Goal: Task Accomplishment & Management: Manage account settings

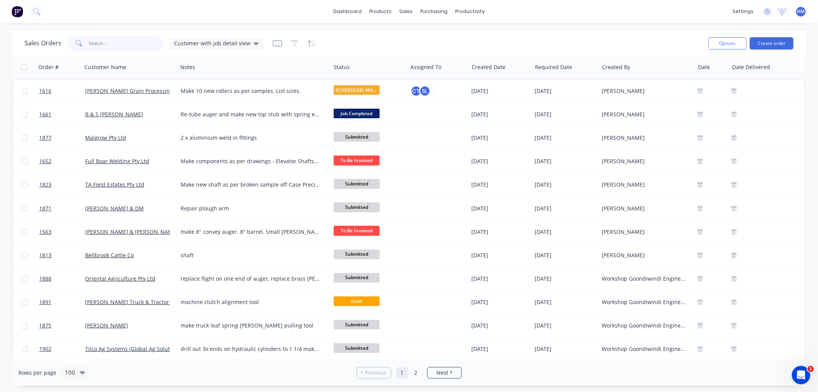
click at [111, 40] on input "text" at bounding box center [126, 43] width 75 height 15
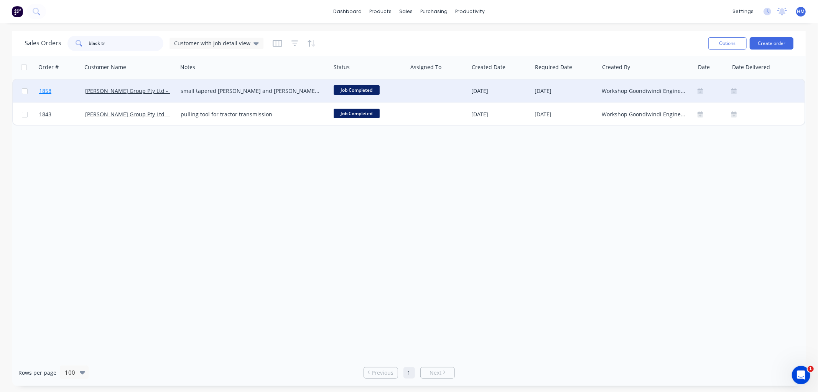
type input "black tr"
click at [60, 87] on link "1858" at bounding box center [62, 90] width 46 height 23
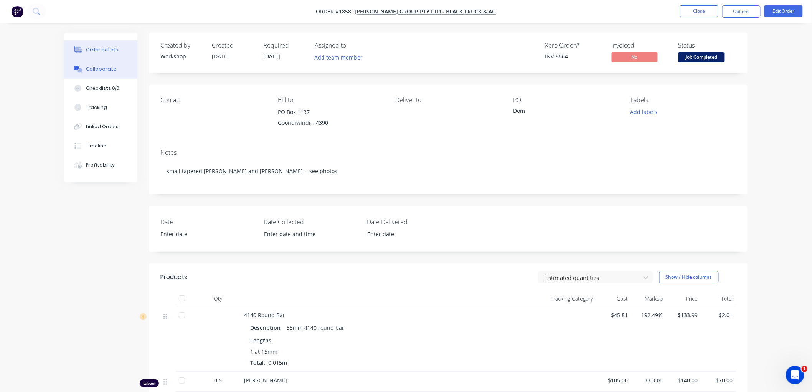
click at [112, 71] on div "Collaborate" at bounding box center [101, 69] width 30 height 7
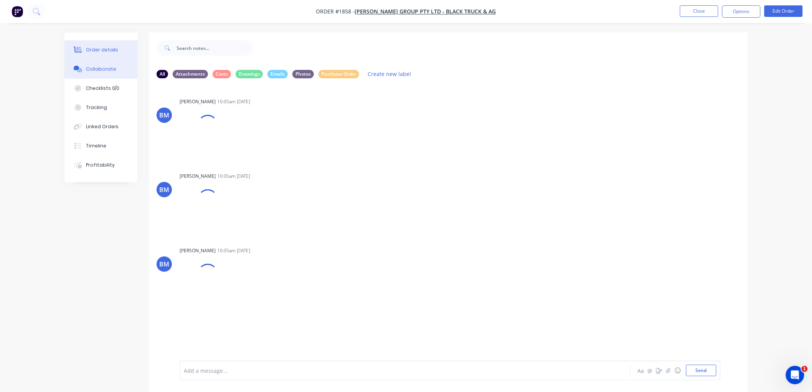
click at [102, 47] on div "Order details" at bounding box center [102, 49] width 33 height 7
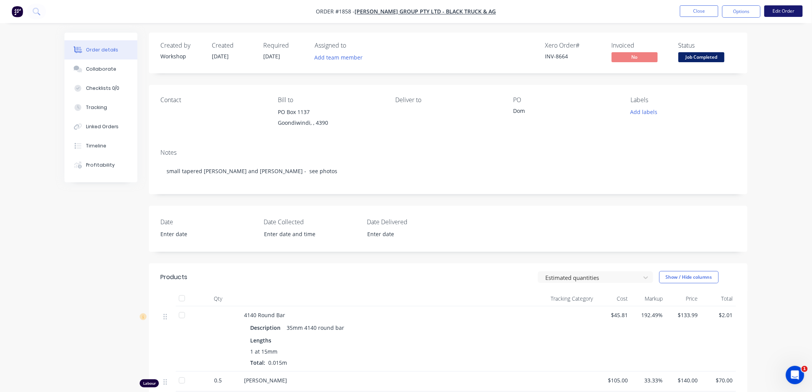
click at [789, 8] on button "Edit Order" at bounding box center [783, 11] width 38 height 12
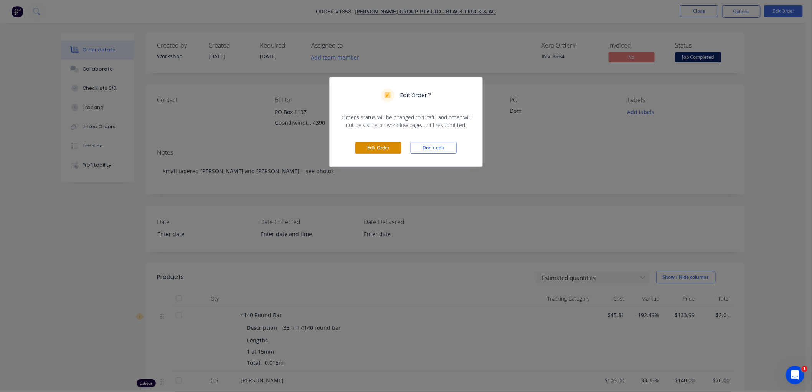
click at [381, 148] on button "Edit Order" at bounding box center [378, 148] width 46 height 12
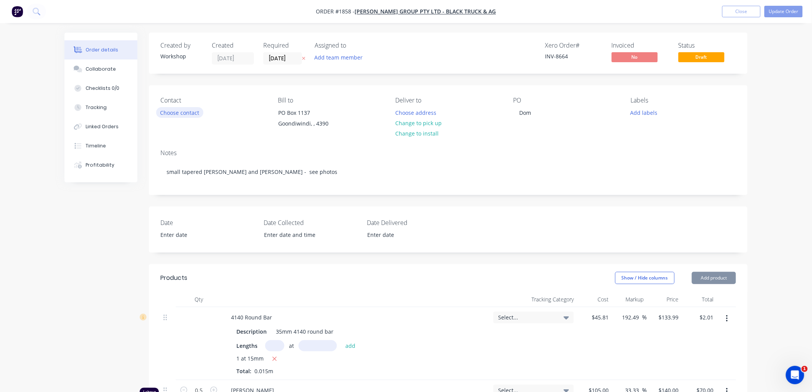
click at [182, 111] on button "Choose contact" at bounding box center [179, 112] width 47 height 10
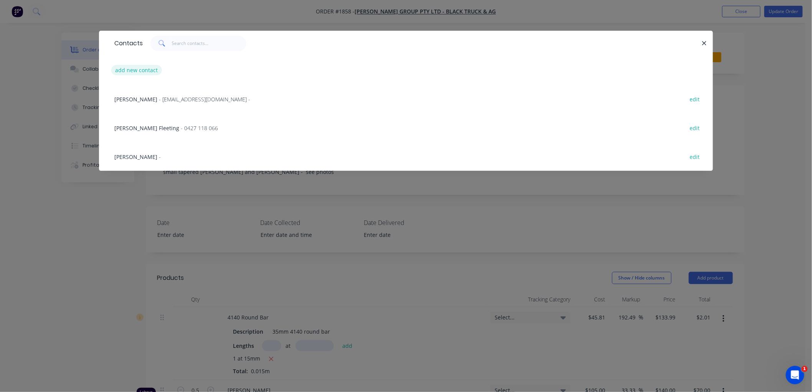
click at [135, 70] on button "add new contact" at bounding box center [136, 70] width 51 height 10
select select "AU"
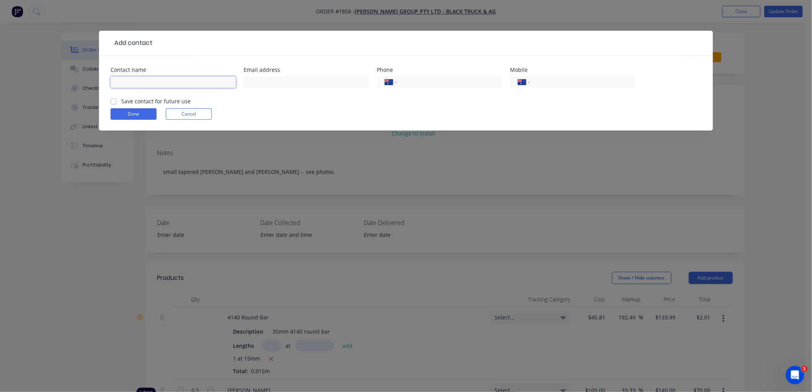
click at [148, 82] on input "text" at bounding box center [173, 82] width 125 height 12
type input "[PERSON_NAME]"
click at [121, 101] on label "Save contact for future use" at bounding box center [155, 101] width 69 height 8
click at [114, 101] on input "Save contact for future use" at bounding box center [114, 100] width 6 height 7
checkbox input "true"
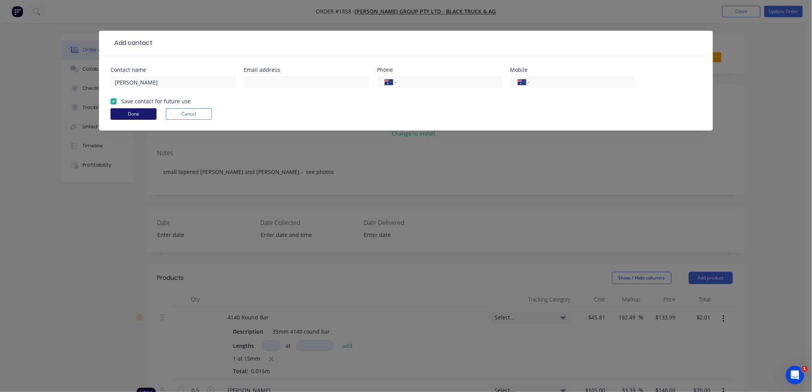
click at [135, 117] on button "Done" at bounding box center [134, 114] width 46 height 12
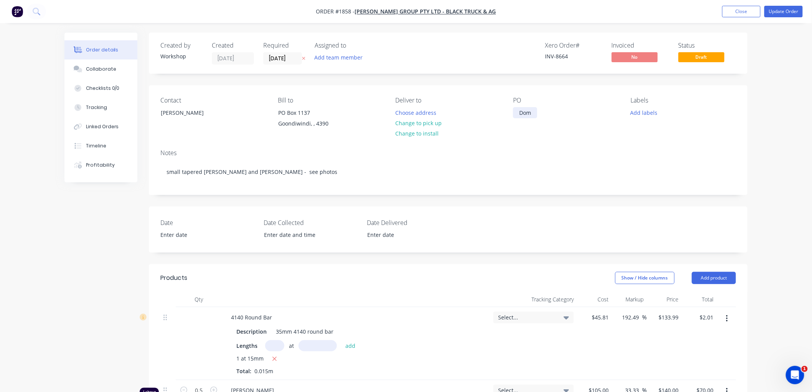
click at [535, 112] on div "Dom" at bounding box center [525, 112] width 24 height 11
drag, startPoint x: 532, startPoint y: 110, endPoint x: 496, endPoint y: 110, distance: 35.7
click at [496, 110] on div "Contact [PERSON_NAME] to [STREET_ADDRESS] Deliver to Choose address Change to p…" at bounding box center [448, 114] width 599 height 58
click at [554, 151] on div "Notes" at bounding box center [448, 152] width 576 height 7
click at [99, 70] on div "Collaborate" at bounding box center [101, 69] width 30 height 7
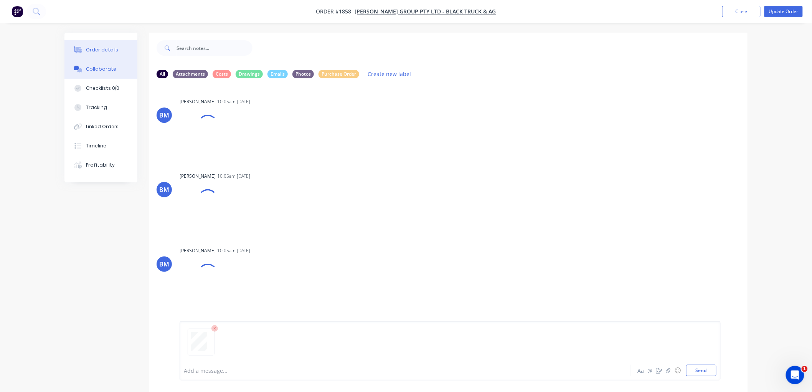
click at [102, 48] on div "Order details" at bounding box center [102, 49] width 33 height 7
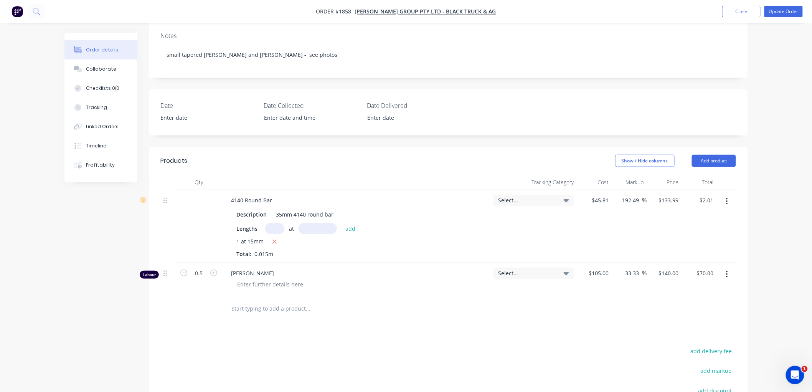
scroll to position [128, 0]
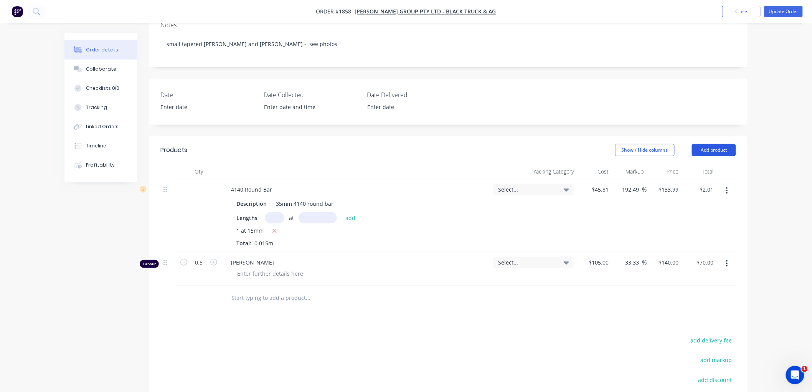
click at [714, 148] on button "Add product" at bounding box center [714, 150] width 44 height 12
drag, startPoint x: 160, startPoint y: 269, endPoint x: 163, endPoint y: 262, distance: 6.9
click at [162, 263] on div at bounding box center [167, 268] width 15 height 33
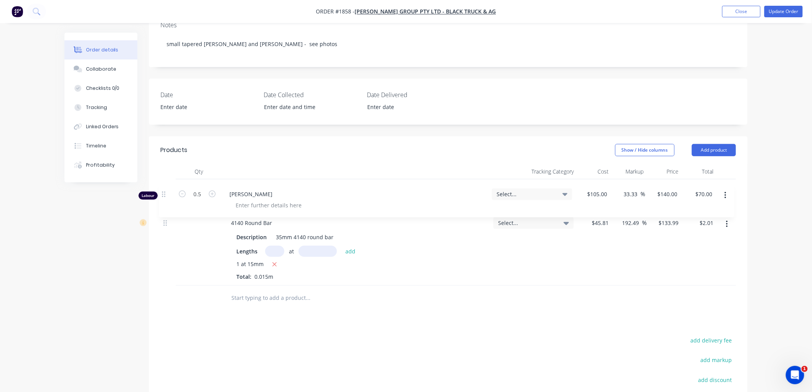
drag, startPoint x: 163, startPoint y: 262, endPoint x: 162, endPoint y: 190, distance: 72.1
click at [162, 190] on div "4140 Round Bar Description 35mm 4140 round bar Lengths at add 1 at 15mm Total: …" at bounding box center [448, 232] width 576 height 106
click at [243, 198] on div at bounding box center [270, 200] width 78 height 11
click at [411, 263] on div "1 at 15mm" at bounding box center [355, 265] width 239 height 10
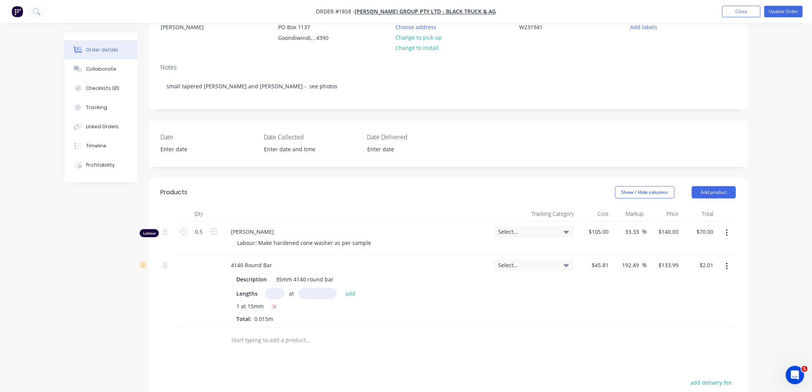
scroll to position [29, 0]
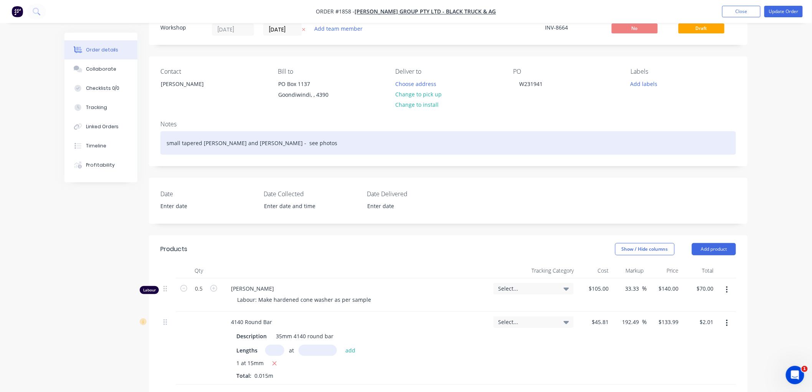
click at [315, 152] on div "small tapered [PERSON_NAME] and [PERSON_NAME] - see photos" at bounding box center [448, 142] width 576 height 23
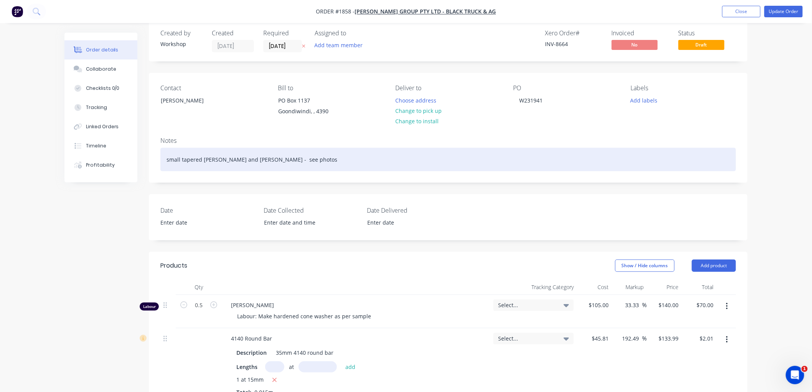
scroll to position [0, 0]
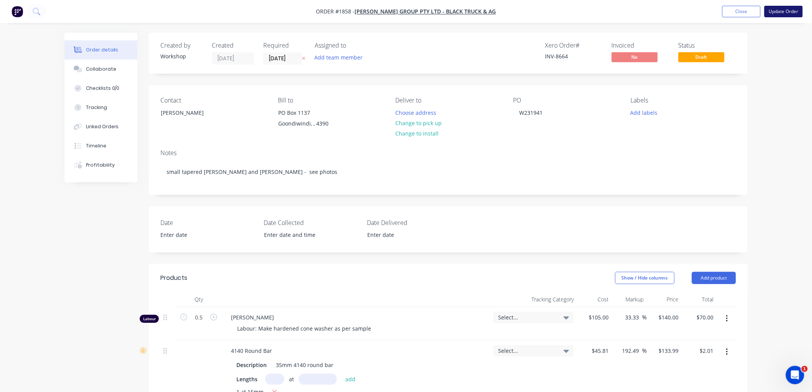
click at [785, 12] on button "Update Order" at bounding box center [783, 12] width 38 height 12
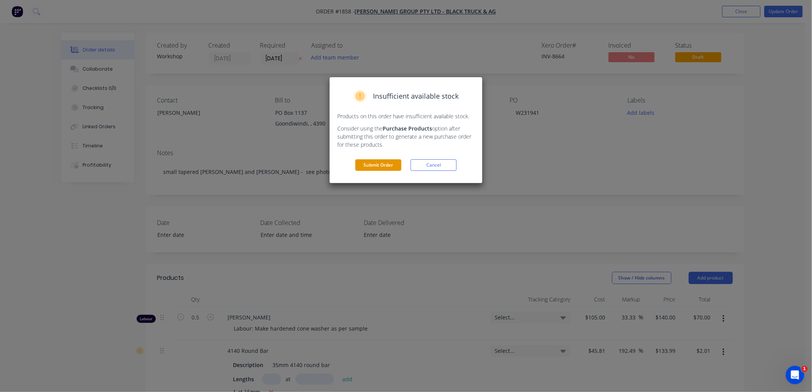
click at [384, 161] on button "Submit Order" at bounding box center [378, 165] width 46 height 12
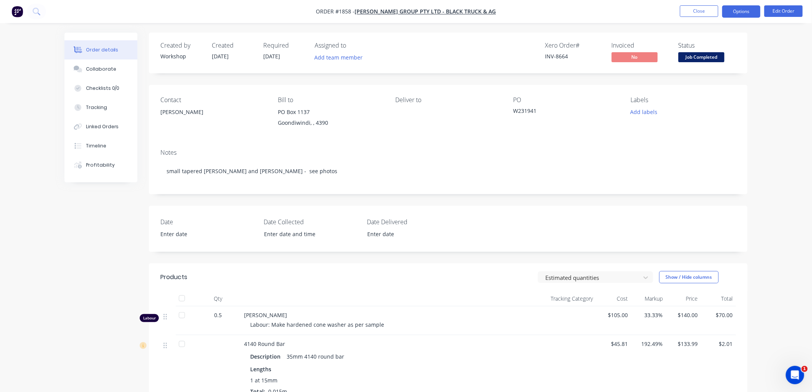
click at [739, 11] on button "Options" at bounding box center [741, 11] width 38 height 12
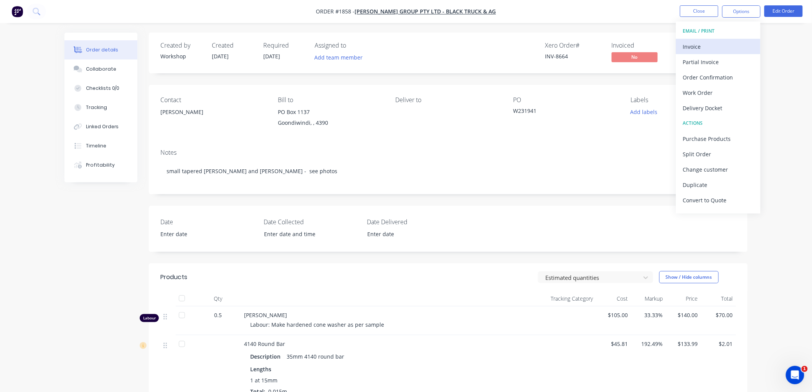
click at [706, 45] on div "Invoice" at bounding box center [718, 46] width 71 height 11
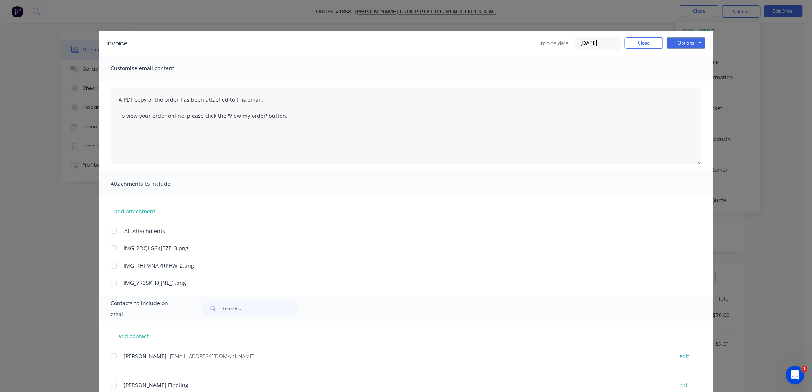
scroll to position [85, 0]
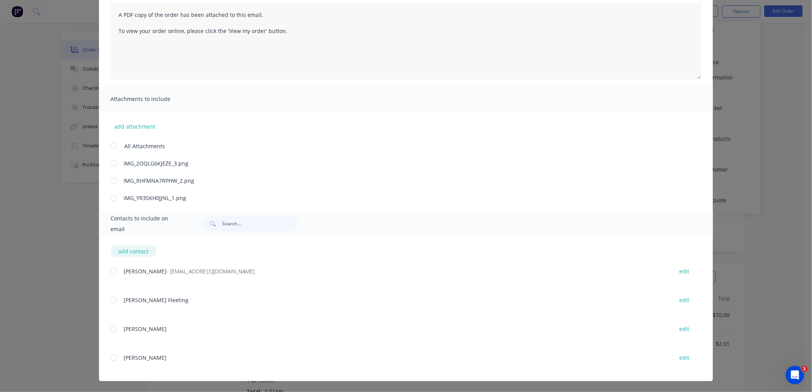
click at [139, 248] on button "add contact" at bounding box center [134, 251] width 46 height 12
select select "AU"
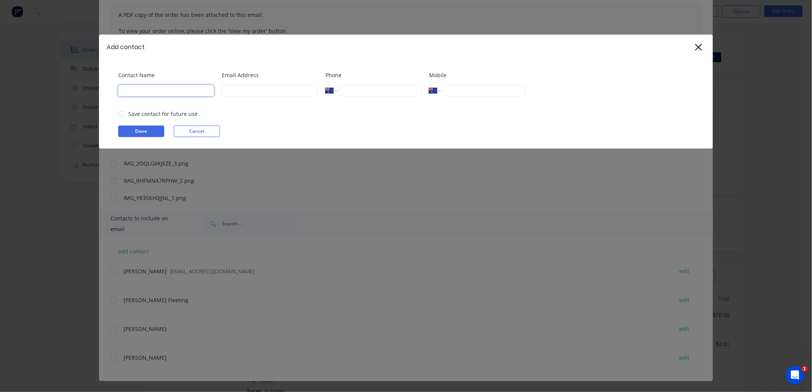
click at [155, 91] on input at bounding box center [166, 91] width 96 height 12
drag, startPoint x: 124, startPoint y: 110, endPoint x: 140, endPoint y: 111, distance: 16.9
click at [124, 110] on div at bounding box center [121, 113] width 15 height 15
type input "[PERSON_NAME] - Gdi Service"
click at [246, 93] on input at bounding box center [270, 91] width 96 height 12
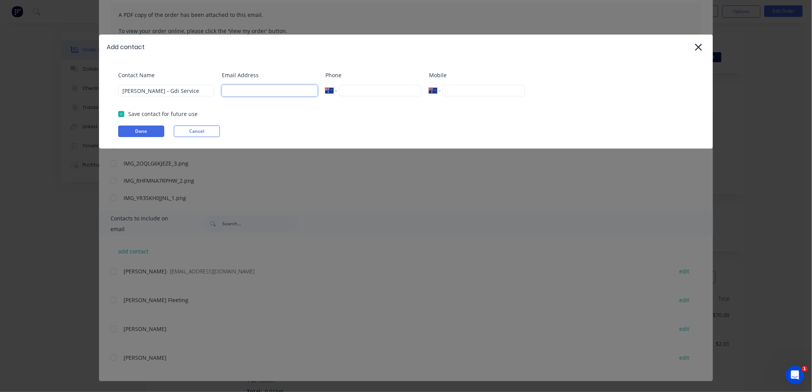
paste input "[EMAIL_ADDRESS][DOMAIN_NAME]"
type input "[EMAIL_ADDRESS][DOMAIN_NAME]"
click at [139, 132] on button "Done" at bounding box center [141, 131] width 46 height 12
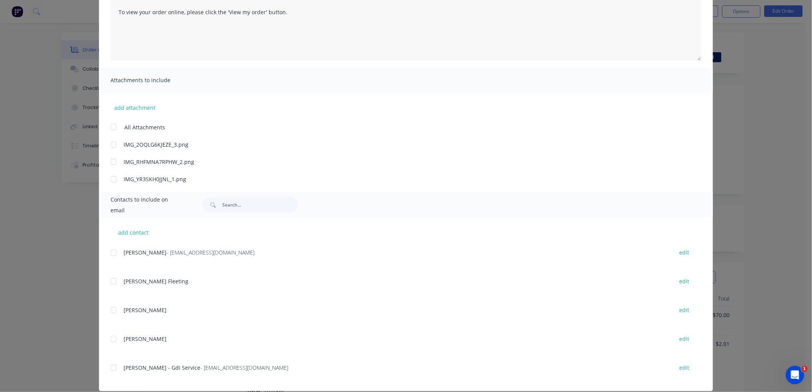
scroll to position [113, 0]
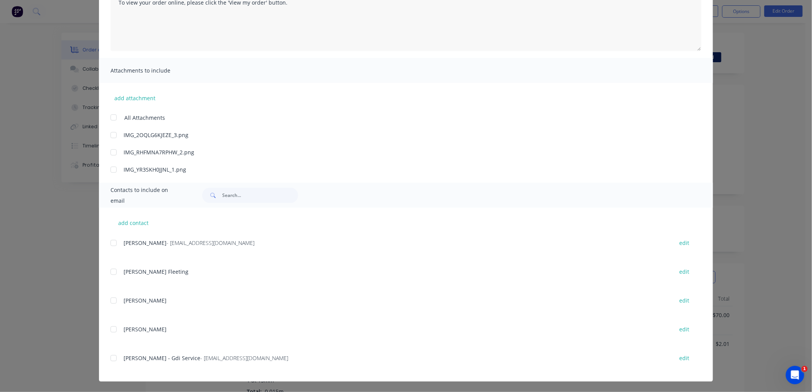
click at [111, 244] on div at bounding box center [113, 242] width 15 height 15
click at [107, 357] on div at bounding box center [113, 357] width 15 height 15
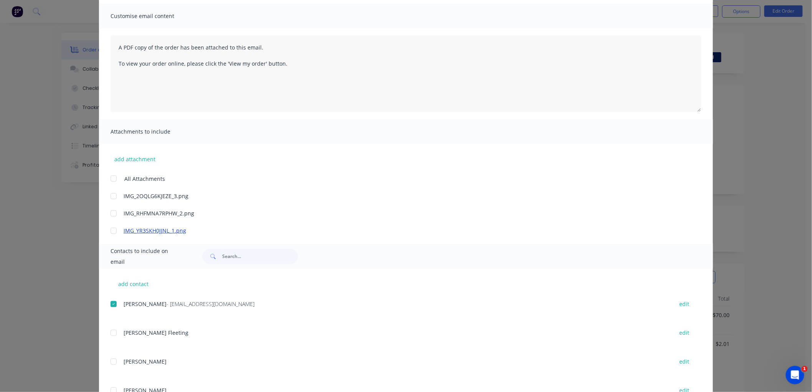
scroll to position [0, 0]
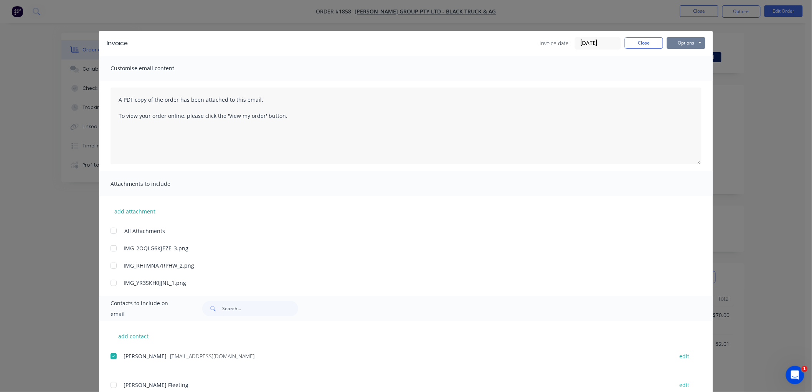
click at [685, 43] on button "Options" at bounding box center [686, 43] width 38 height 12
click at [683, 86] on button "Email" at bounding box center [691, 82] width 49 height 13
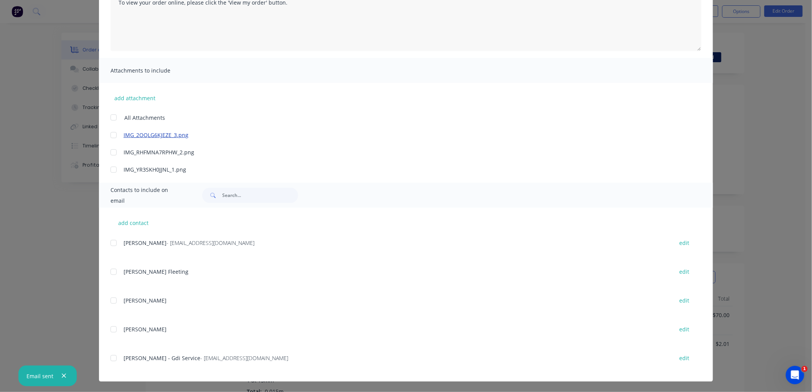
scroll to position [28, 0]
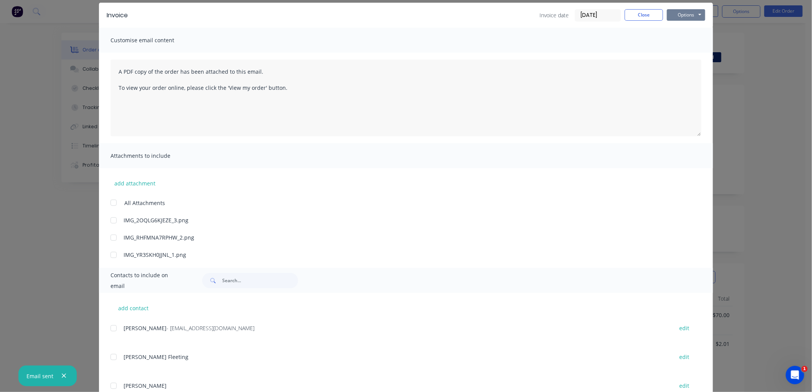
click at [689, 18] on button "Options" at bounding box center [686, 15] width 38 height 12
click at [683, 29] on button "Preview" at bounding box center [691, 28] width 49 height 13
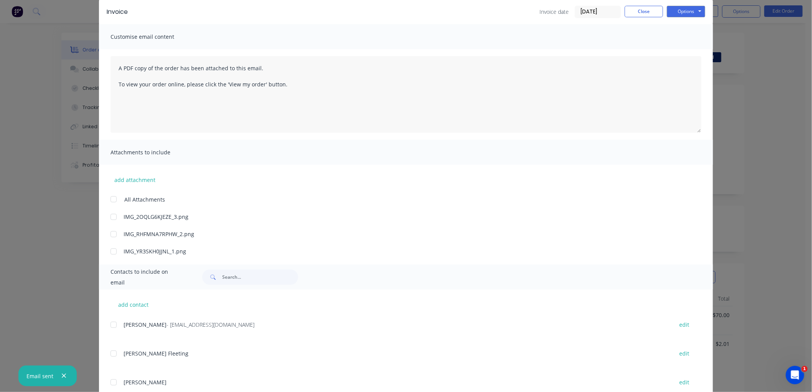
scroll to position [0, 0]
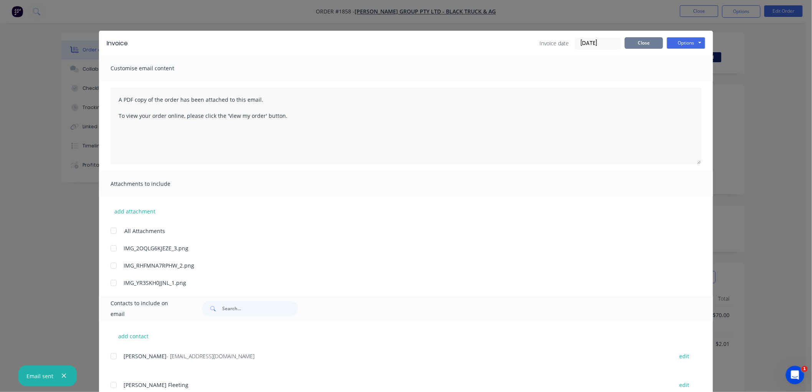
drag, startPoint x: 639, startPoint y: 52, endPoint x: 644, endPoint y: 41, distance: 11.8
click at [640, 49] on div "Invoice Invoice date [DATE] Close Options Preview Print Email" at bounding box center [406, 43] width 614 height 25
click at [644, 41] on button "Close" at bounding box center [644, 43] width 38 height 12
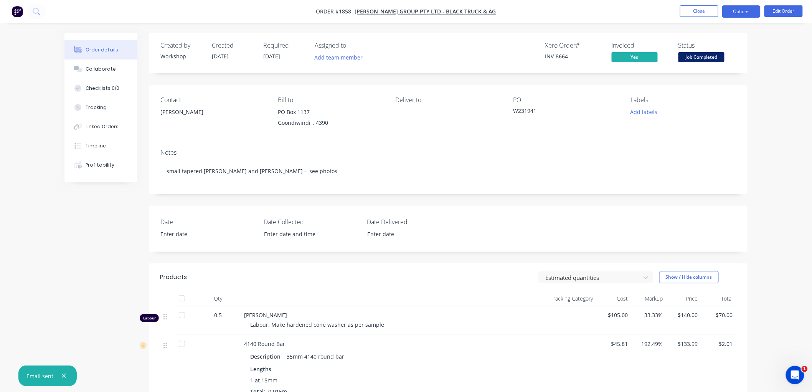
click at [739, 8] on button "Options" at bounding box center [741, 11] width 38 height 12
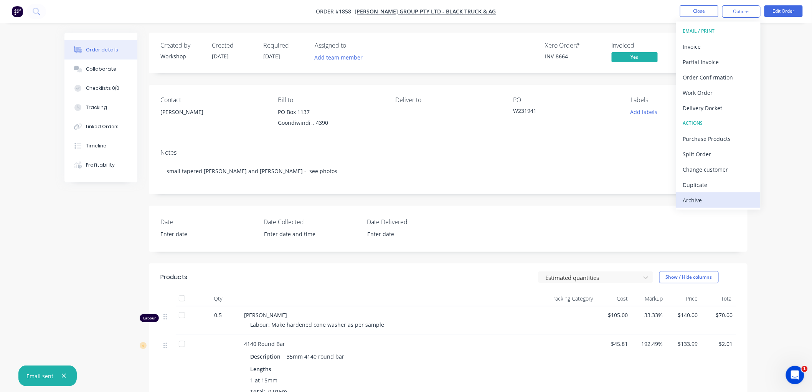
click at [696, 201] on div "Archive" at bounding box center [718, 200] width 71 height 11
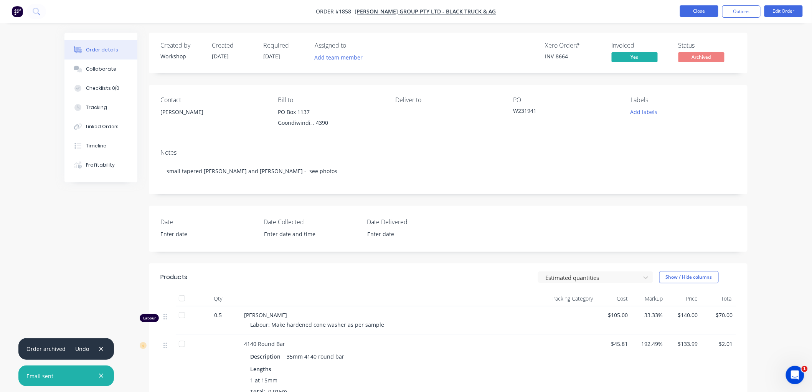
click at [702, 12] on button "Close" at bounding box center [699, 11] width 38 height 12
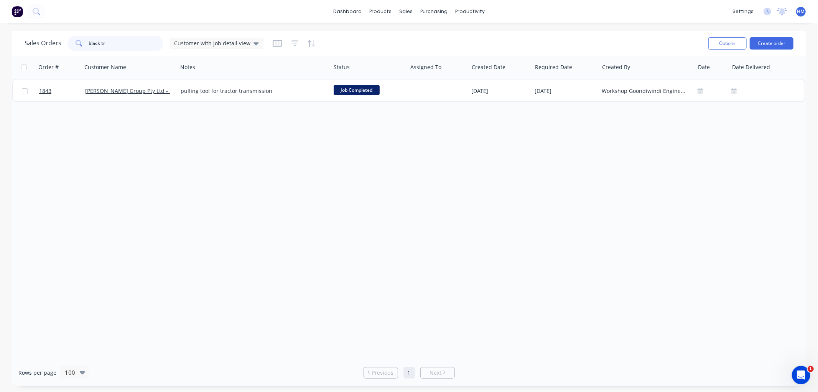
drag, startPoint x: 118, startPoint y: 43, endPoint x: 53, endPoint y: 43, distance: 65.2
click at [53, 43] on div "Sales Orders black tr Customer with job detail view" at bounding box center [144, 43] width 239 height 15
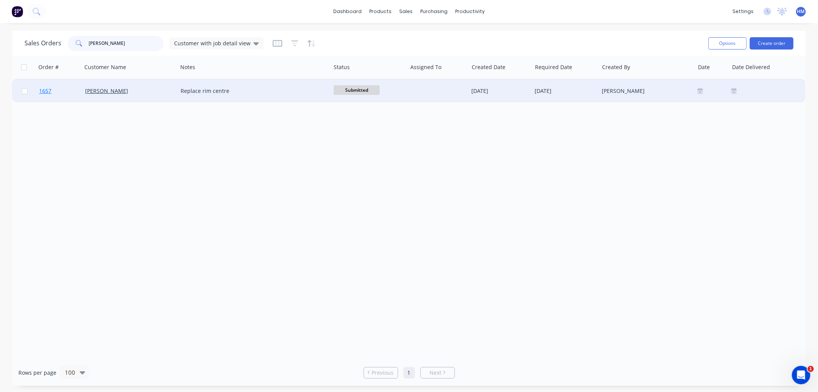
type input "[PERSON_NAME]"
click at [68, 92] on link "1657" at bounding box center [62, 90] width 46 height 23
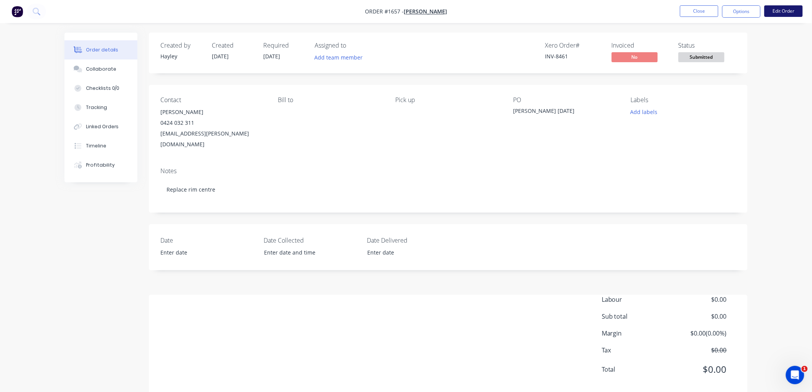
click at [782, 10] on button "Edit Order" at bounding box center [783, 11] width 38 height 12
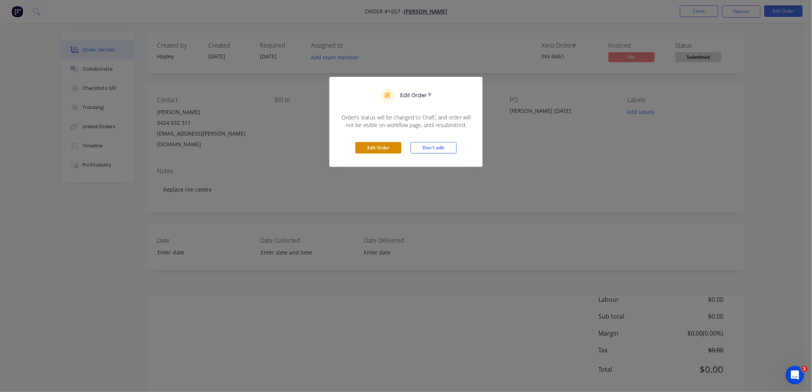
click at [376, 147] on button "Edit Order" at bounding box center [378, 148] width 46 height 12
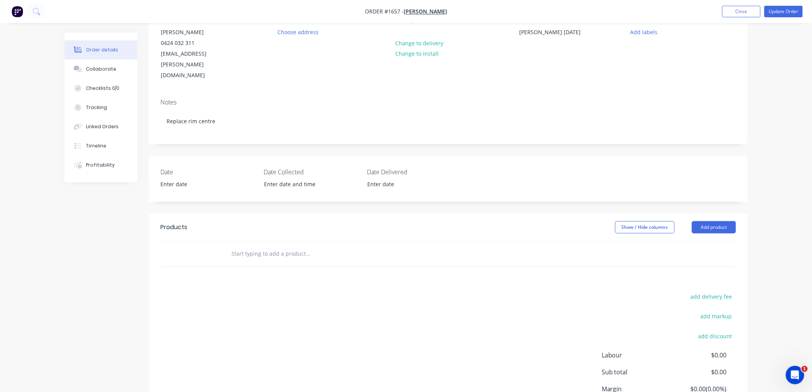
scroll to position [85, 0]
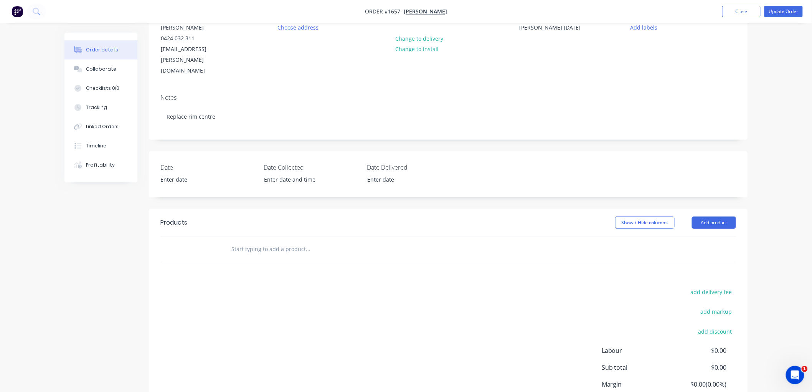
click at [265, 241] on input "text" at bounding box center [307, 248] width 153 height 15
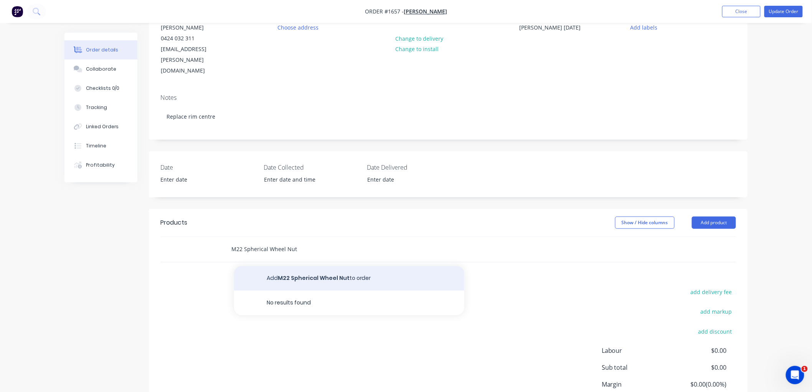
type input "M22 Spherical Wheel Nut"
click at [310, 266] on button "Add M22 Spherical Wheel Nut to order" at bounding box center [349, 278] width 230 height 25
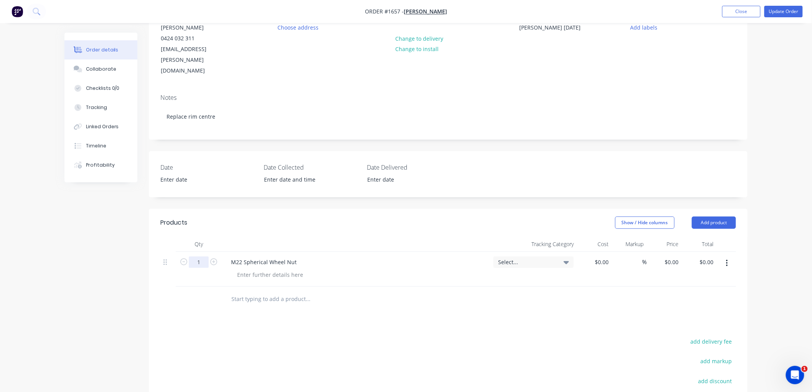
click at [200, 256] on input "1" at bounding box center [199, 262] width 20 height 12
type input "10"
click at [603, 256] on input at bounding box center [607, 261] width 9 height 11
type input "$11.082"
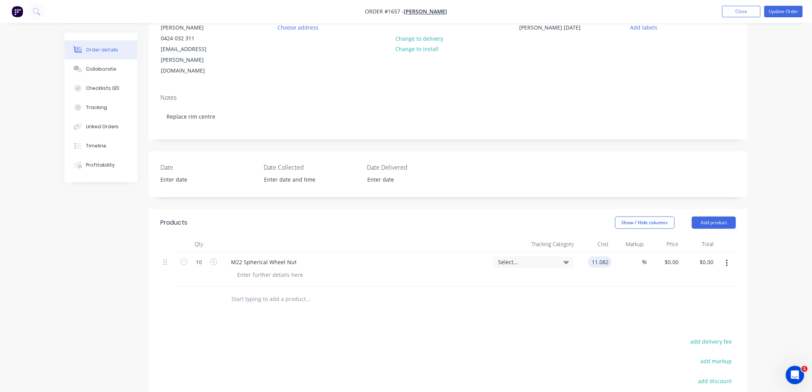
type input "$110.82"
type input "30"
type input "14.4066"
type input "$144.07"
type input "$14.4066"
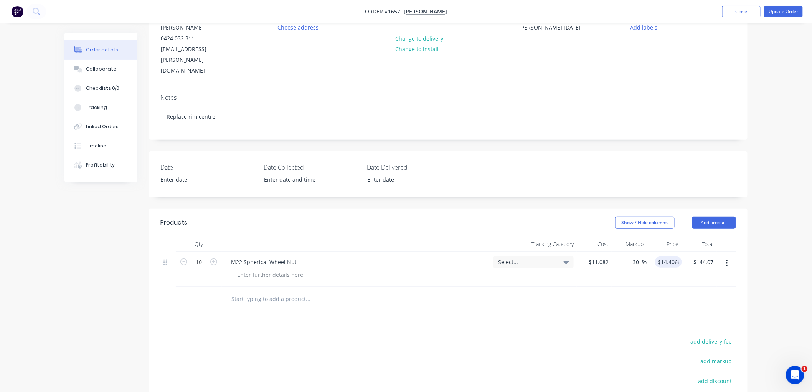
click at [261, 291] on input "text" at bounding box center [307, 298] width 153 height 15
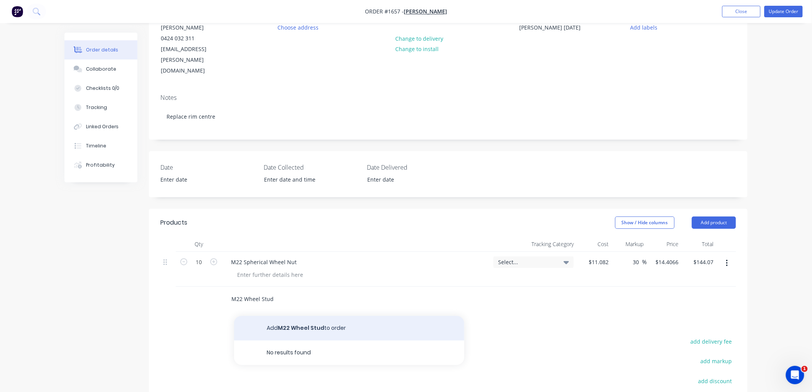
type input "M22 Wheel Stud"
click at [303, 316] on button "Add M22 Wheel Stud to order" at bounding box center [349, 328] width 230 height 25
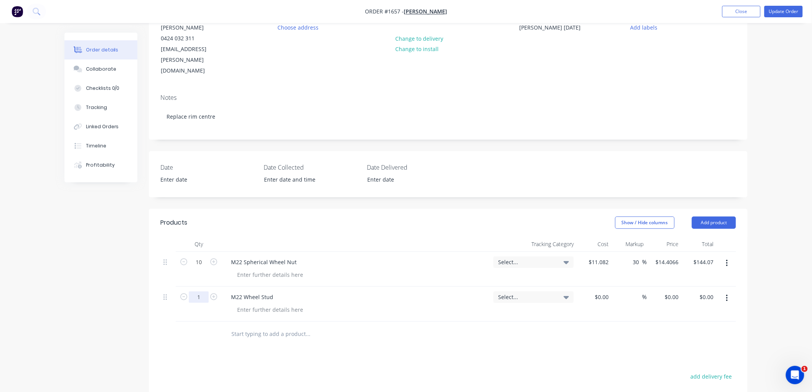
click at [205, 291] on input "1" at bounding box center [199, 297] width 20 height 12
type input "10"
click at [599, 287] on div at bounding box center [594, 304] width 35 height 35
type input "$17.636"
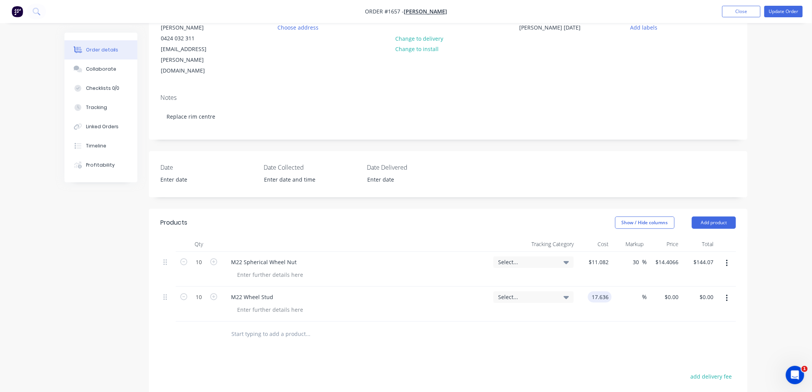
type input "$176.36"
type input "30"
type input "22.9268"
type input "$229.27"
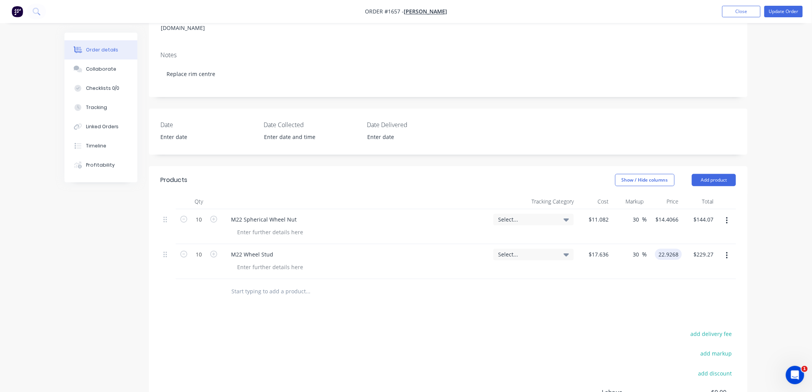
type input "$22.9268"
click at [648, 305] on div "Products Show / Hide columns Add product Qty Tracking Category Cost Markup Pric…" at bounding box center [448, 327] width 599 height 322
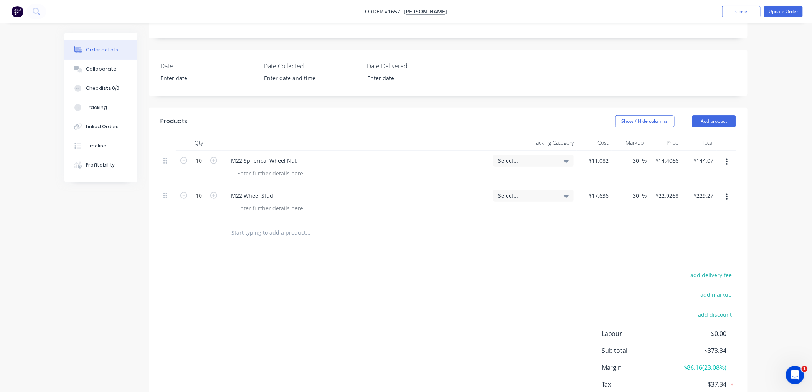
scroll to position [172, 0]
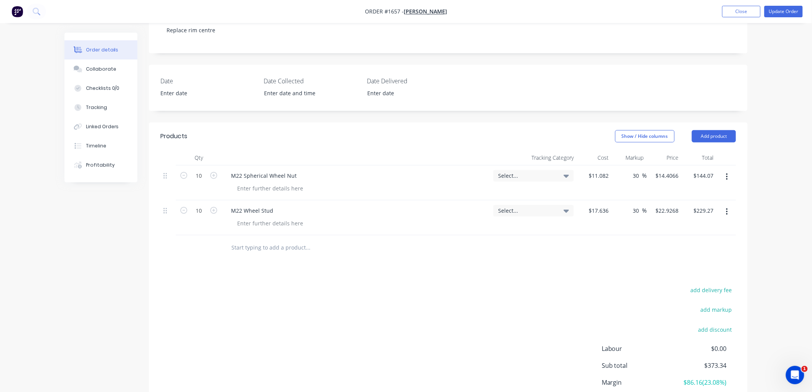
click at [259, 240] on input "text" at bounding box center [307, 247] width 153 height 15
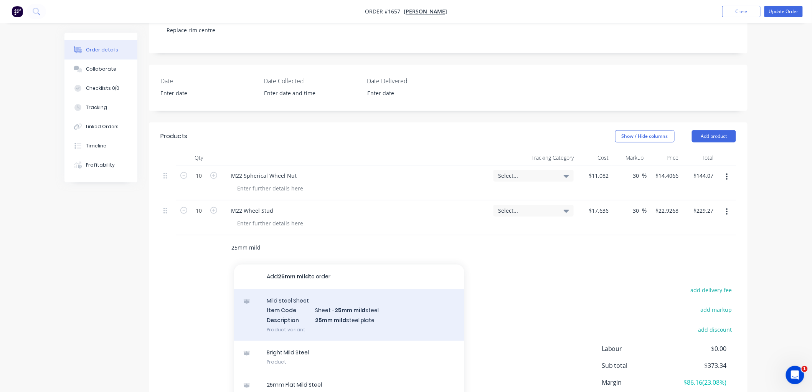
type input "25mm mild"
click at [358, 294] on div "Mild Steel Sheet Item Code Sheet - 25mm mild steel Description 25mm mild steel …" at bounding box center [349, 315] width 230 height 52
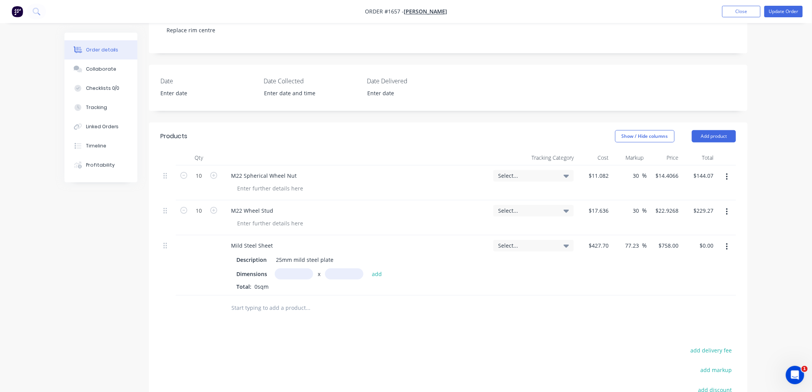
click at [280, 268] on input "text" at bounding box center [294, 273] width 38 height 11
type input "0.425m"
type input ".850"
click at [368, 268] on button "add" at bounding box center [377, 273] width 18 height 10
type input "$273.79"
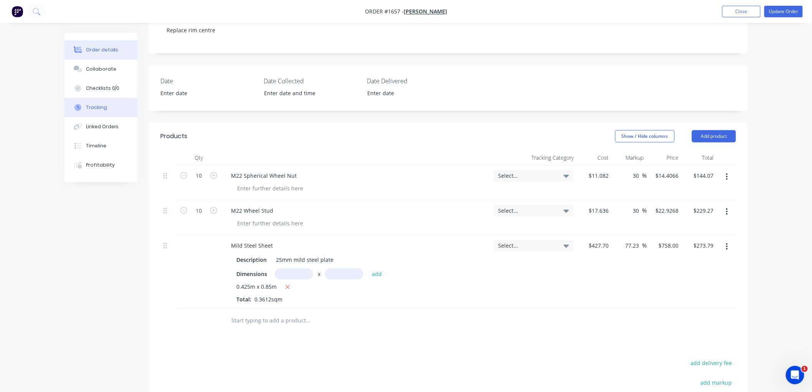
click at [108, 106] on button "Tracking" at bounding box center [100, 107] width 73 height 19
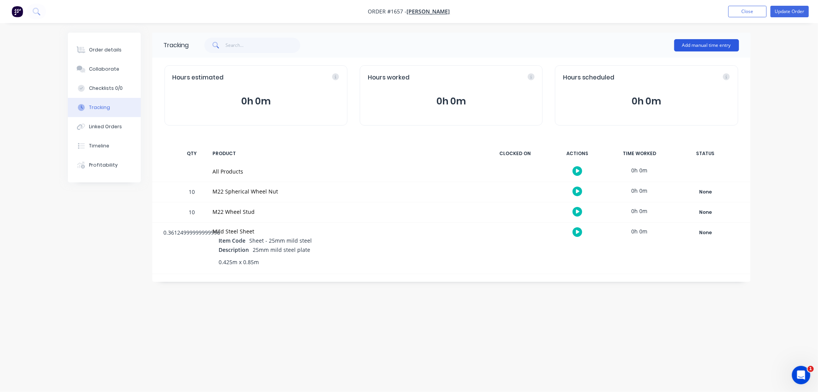
click at [723, 44] on button "Add manual time entry" at bounding box center [707, 45] width 65 height 12
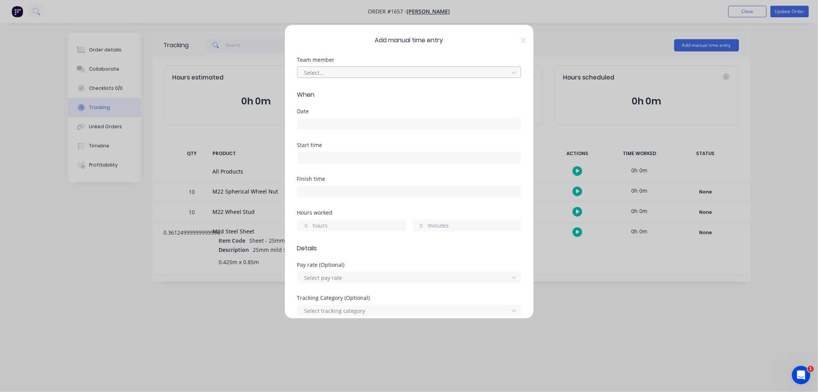
click at [321, 71] on div at bounding box center [404, 73] width 201 height 10
type input "hay"
click at [316, 120] on input at bounding box center [409, 124] width 223 height 12
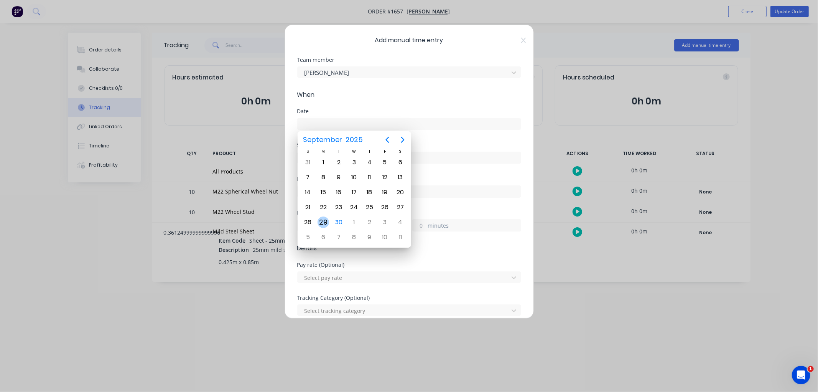
click at [324, 217] on div "29" at bounding box center [324, 222] width 12 height 12
type input "[DATE]"
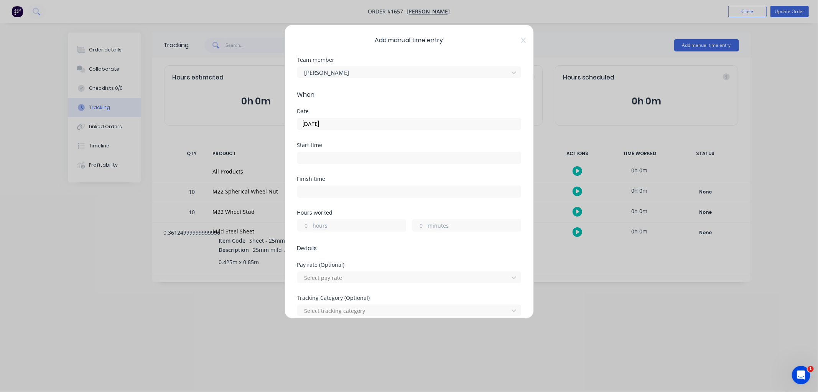
click at [324, 160] on input at bounding box center [409, 158] width 223 height 12
type input "09:13 AM"
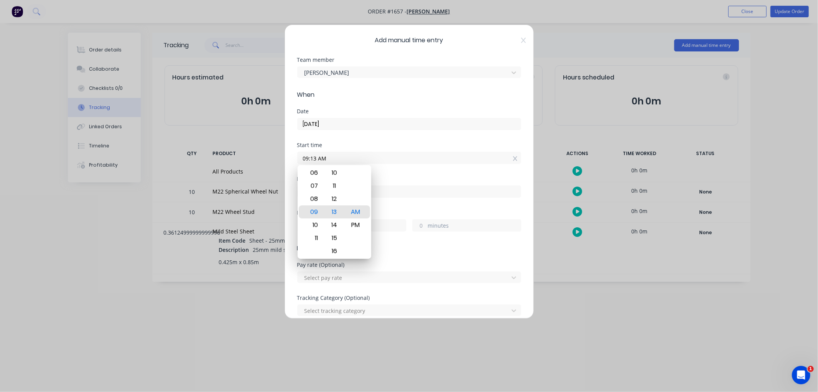
click at [394, 158] on input "09:13 AM" at bounding box center [409, 158] width 223 height 12
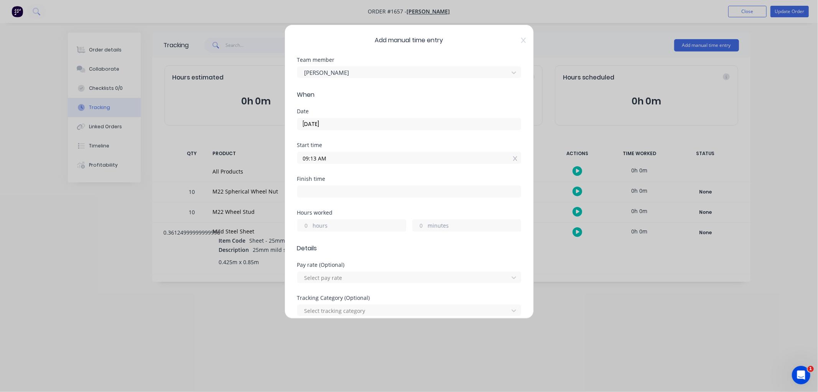
drag, startPoint x: 422, startPoint y: 224, endPoint x: 412, endPoint y: 224, distance: 9.6
click at [413, 224] on input "minutes" at bounding box center [419, 225] width 13 height 12
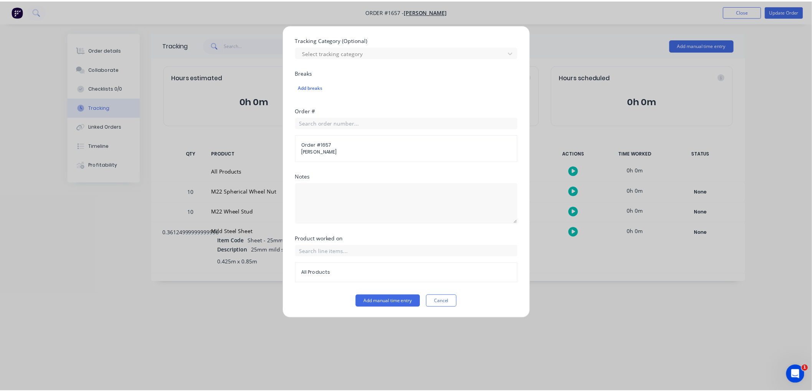
scroll to position [258, 0]
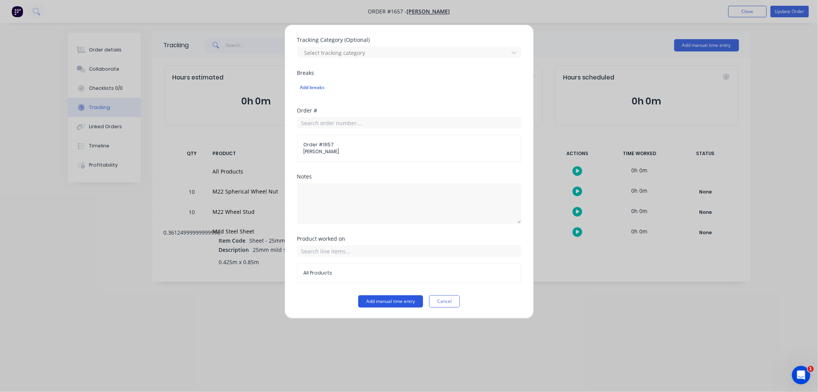
type input "20"
type input "09:33 AM"
type input "0"
click at [375, 298] on button "Add manual time entry" at bounding box center [390, 301] width 65 height 12
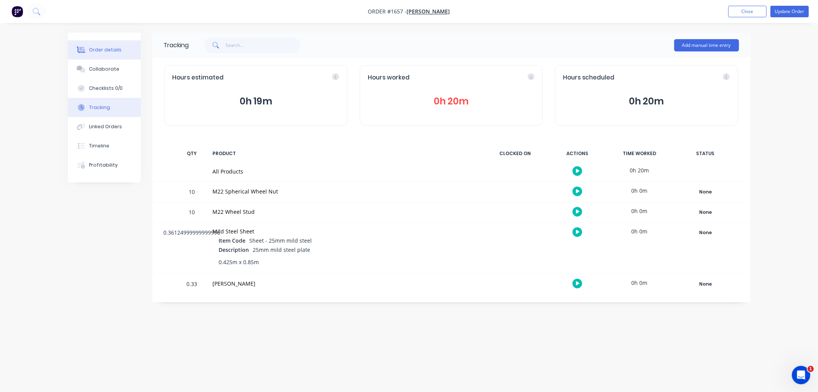
click at [98, 49] on div "Order details" at bounding box center [105, 49] width 33 height 7
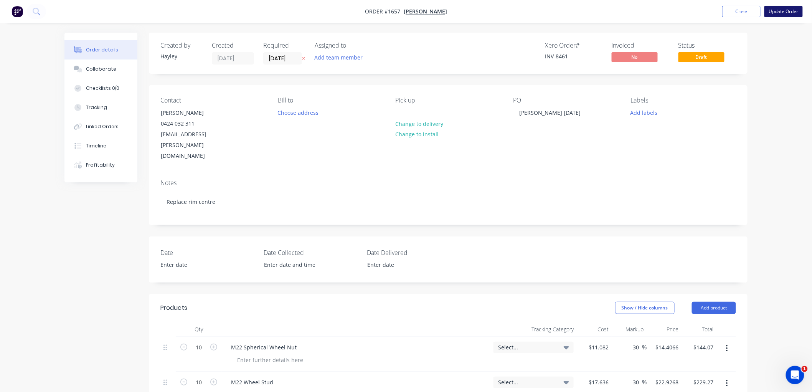
click at [785, 11] on button "Update Order" at bounding box center [783, 12] width 38 height 12
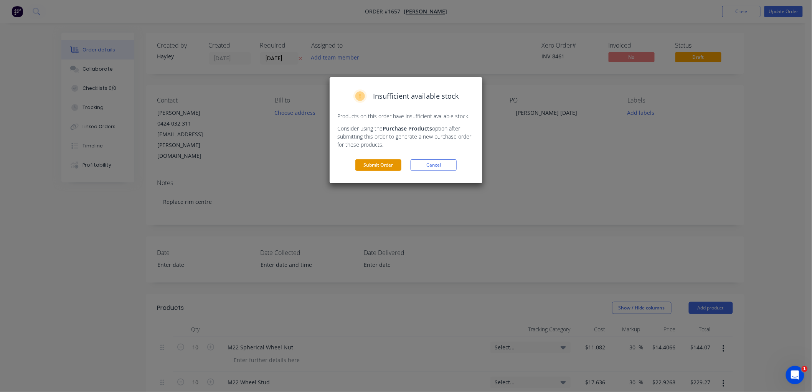
click at [385, 168] on button "Submit Order" at bounding box center [378, 165] width 46 height 12
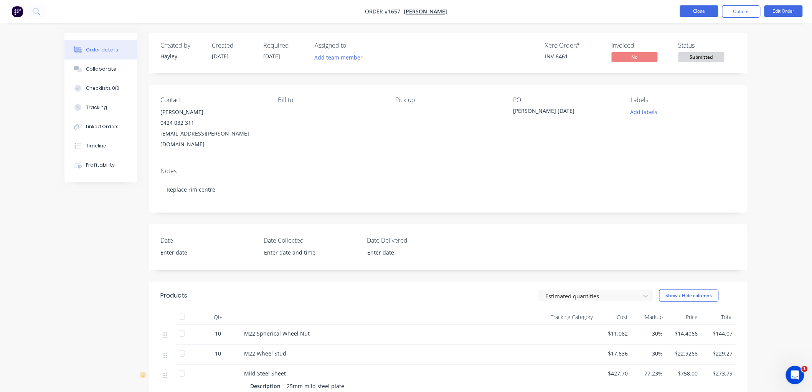
click at [690, 12] on button "Close" at bounding box center [699, 11] width 38 height 12
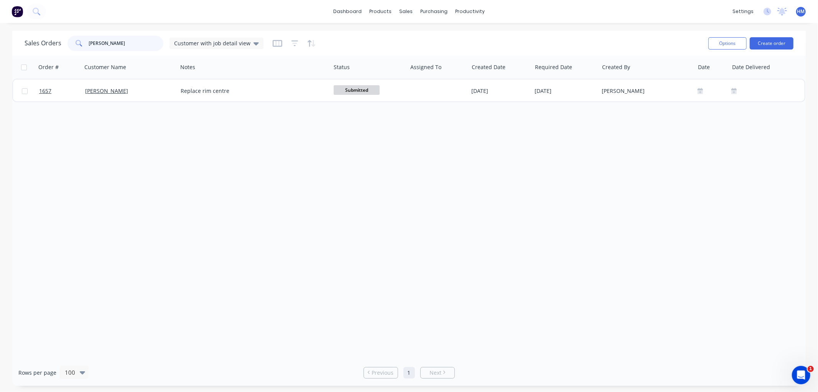
drag, startPoint x: 105, startPoint y: 41, endPoint x: 70, endPoint y: 41, distance: 34.9
click at [70, 41] on div "[PERSON_NAME]" at bounding box center [116, 43] width 96 height 15
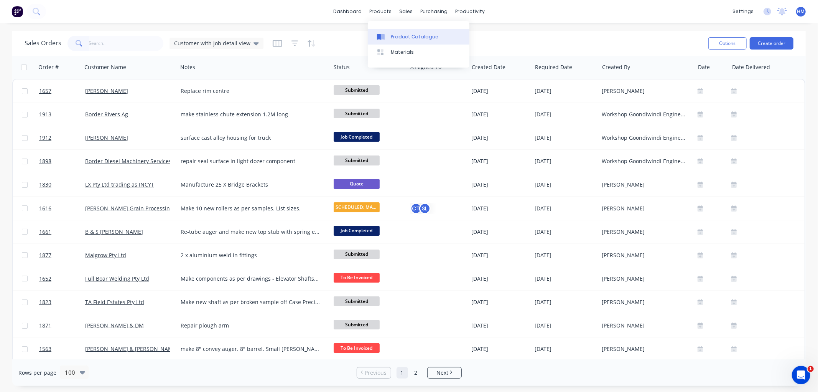
click at [398, 37] on div "Product Catalogue" at bounding box center [415, 36] width 48 height 7
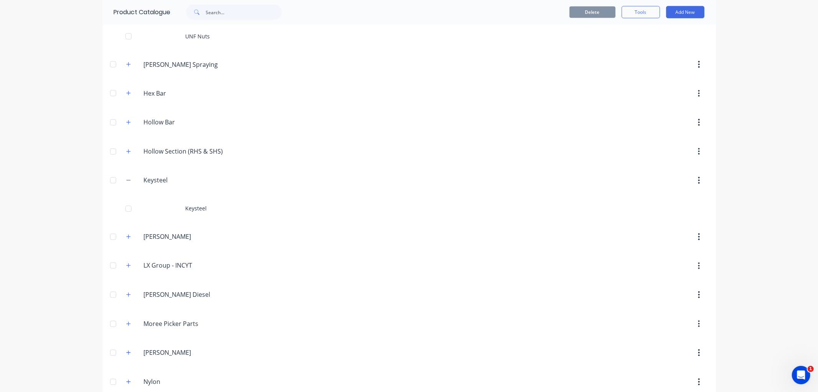
scroll to position [1108, 0]
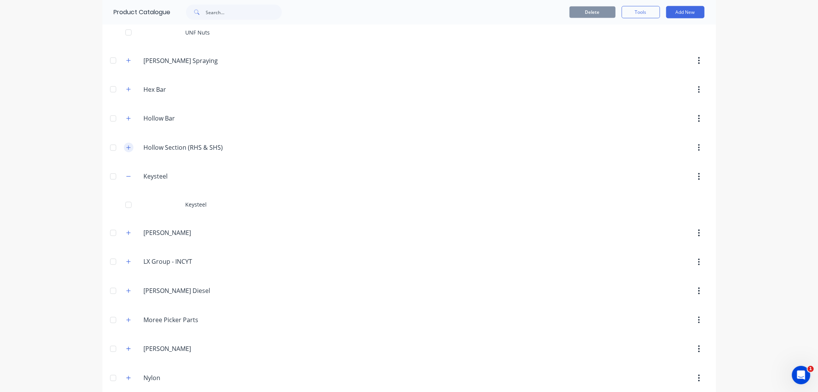
click at [124, 147] on button "button" at bounding box center [129, 148] width 10 height 10
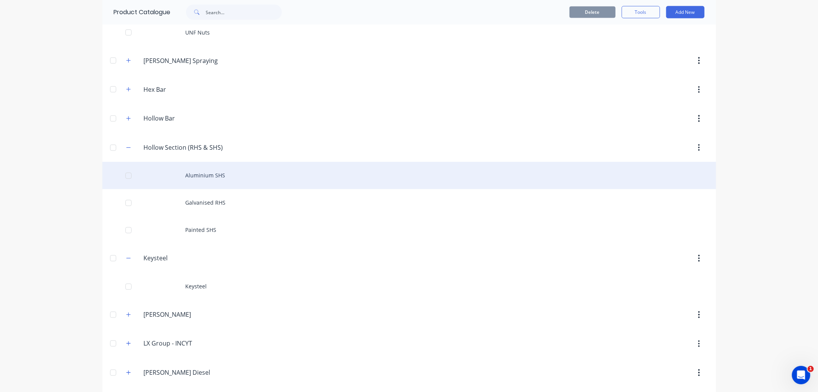
click at [198, 175] on div "Aluminium SHS" at bounding box center [409, 175] width 614 height 27
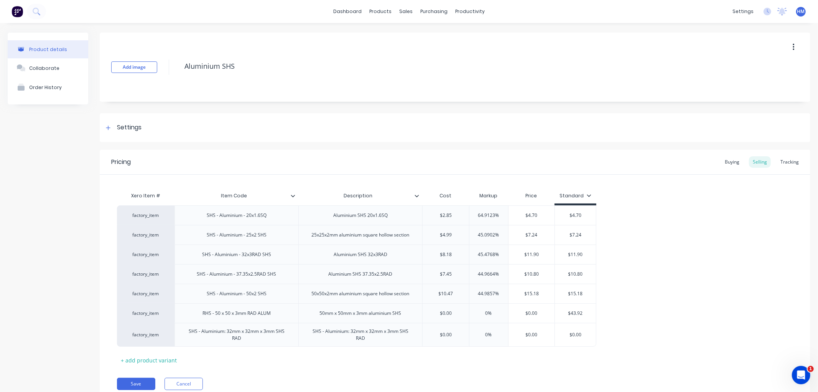
type textarea "x"
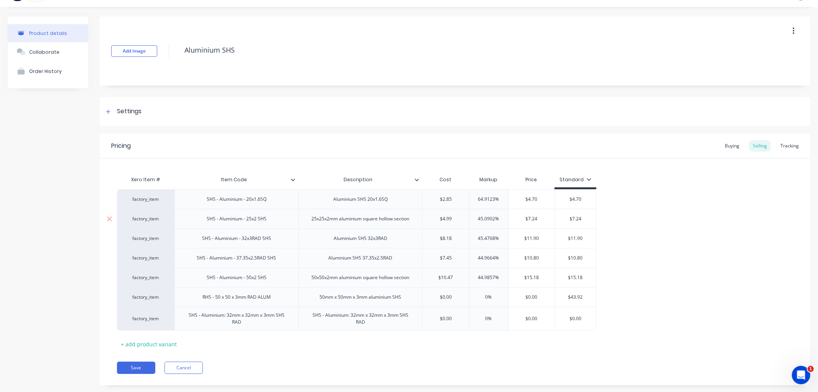
scroll to position [31, 0]
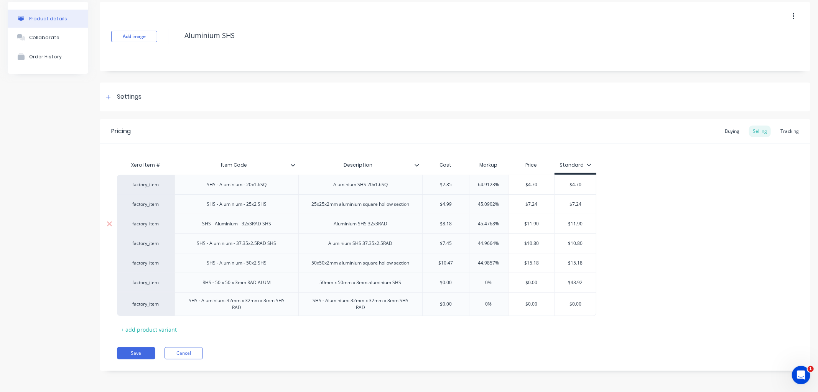
type input "$8.18"
click at [451, 223] on input "$8.18" at bounding box center [446, 223] width 46 height 7
drag, startPoint x: 454, startPoint y: 223, endPoint x: 436, endPoint y: 223, distance: 18.4
click at [423, 223] on input "$8.18" at bounding box center [446, 223] width 46 height 7
type textarea "x"
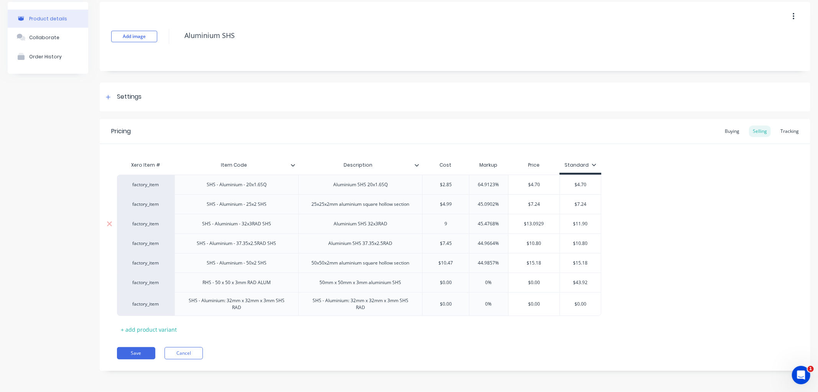
type input "9."
type textarea "x"
type input "9.7"
type textarea "x"
type input "9.79"
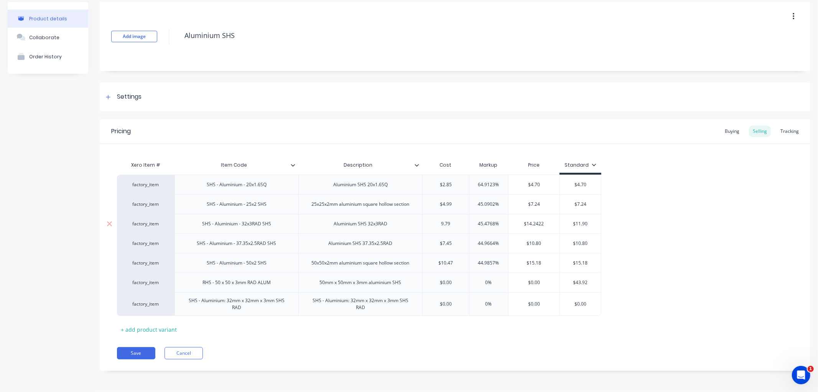
type input "45.4768%"
click at [490, 223] on input "45.4768%" at bounding box center [489, 223] width 39 height 7
drag, startPoint x: 494, startPoint y: 223, endPoint x: 466, endPoint y: 223, distance: 28.4
click at [466, 223] on div "factory_item SHS - Aluminium - 32x3RAD SHS Aluminium SHS 32x3RAD $9.79 9.79 45.…" at bounding box center [359, 224] width 485 height 20
type textarea "x"
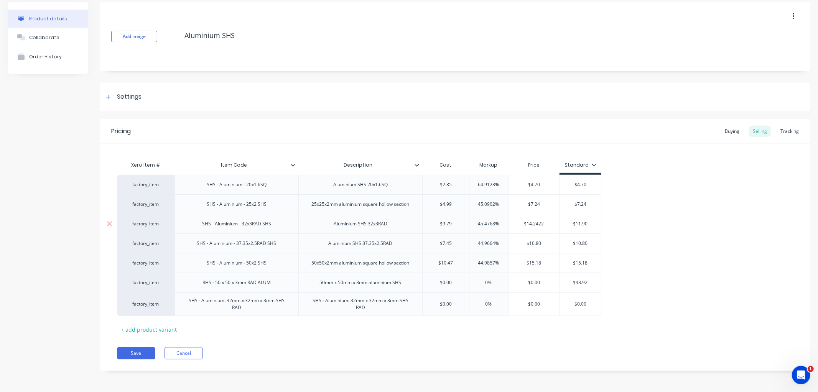
type input "6%"
type textarea "x"
type input "60%"
click at [647, 213] on div "factory_item SHS - Aluminium - 20x1.6SQ Aluminium SHS 20x1.6SQ $2.85 64.9123% $…" at bounding box center [455, 245] width 676 height 141
click at [426, 320] on div "Xero Item # Item Code Description Cost Markup Price Standard factory_item SHS -…" at bounding box center [455, 246] width 676 height 178
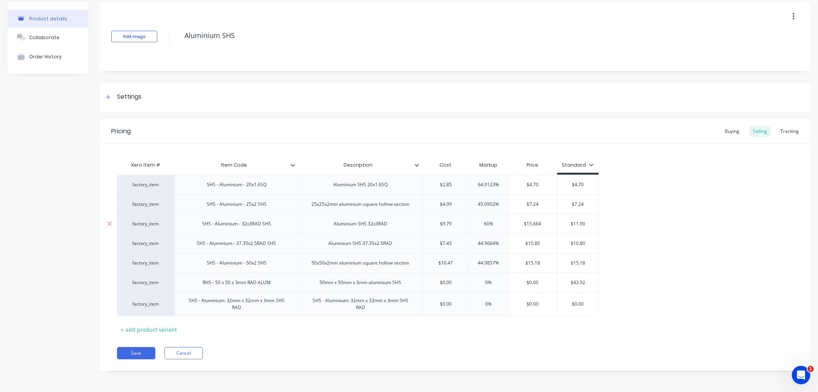
type input "$15.664"
click at [519, 224] on input "$15.664" at bounding box center [533, 223] width 49 height 7
type input "$11.90"
drag, startPoint x: 578, startPoint y: 223, endPoint x: 564, endPoint y: 223, distance: 13.4
click at [564, 223] on input "$11.90" at bounding box center [578, 223] width 41 height 7
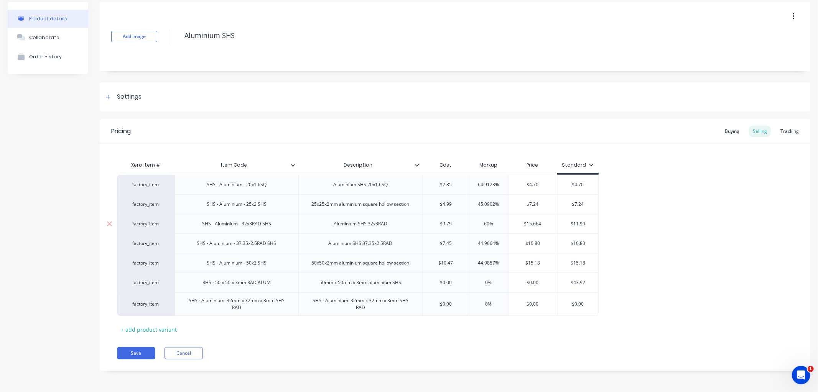
type textarea "x"
type input "15"
type textarea "x"
type input "15."
type textarea "x"
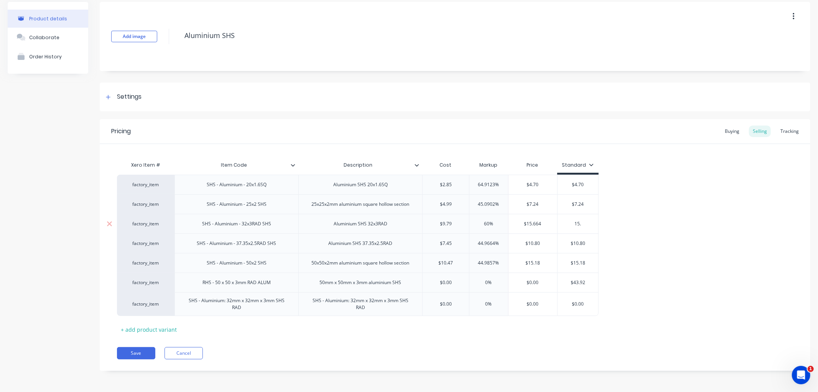
type input "15.6"
type textarea "x"
type input "15.66"
type textarea "x"
type input "15.664"
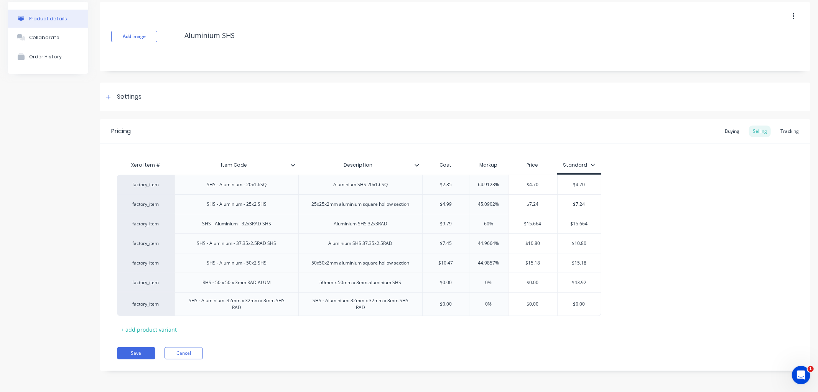
click at [676, 233] on div "factory_item SHS - Aluminium - 20x1.6SQ Aluminium SHS 20x1.6SQ $2.85 64.9123% $…" at bounding box center [455, 245] width 676 height 141
click at [145, 328] on div "+ add product variant" at bounding box center [149, 329] width 64 height 12
type textarea "x"
click at [231, 327] on div at bounding box center [237, 325] width 38 height 10
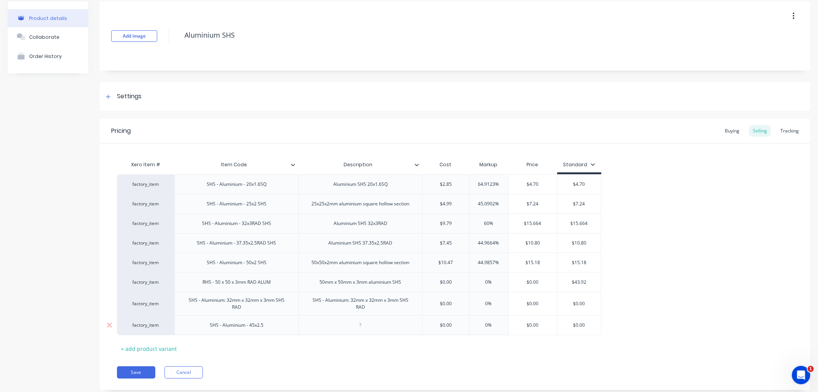
click at [359, 323] on div at bounding box center [361, 325] width 38 height 10
type textarea "x"
type input "$0.00"
drag, startPoint x: 454, startPoint y: 327, endPoint x: 436, endPoint y: 327, distance: 18.0
click at [436, 327] on input "$0.00" at bounding box center [446, 325] width 46 height 7
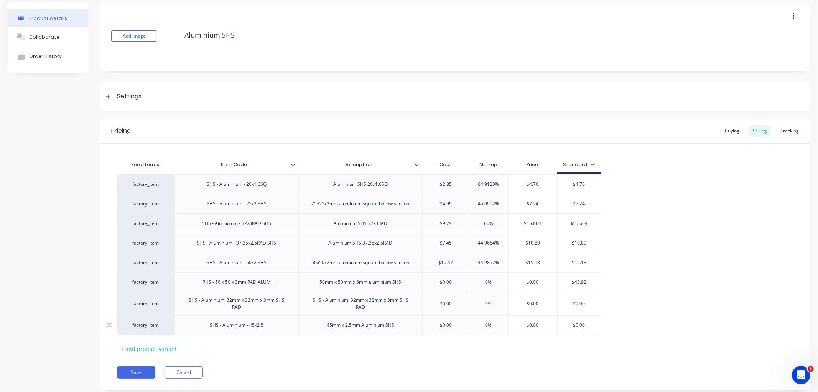
type textarea "x"
type input "9."
type textarea "x"
type input "9.9"
type textarea "x"
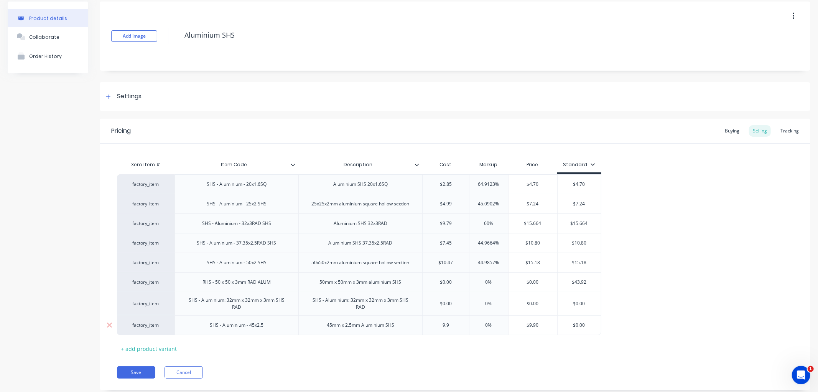
type input "9.92"
type textarea "x"
type input "9.9"
type textarea "x"
type input "9.93"
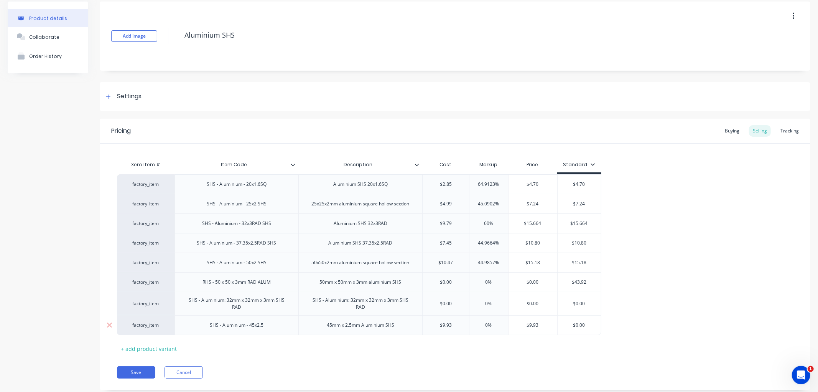
type input "0"
type textarea "x"
type input "630"
type textarea "x"
type input "63"
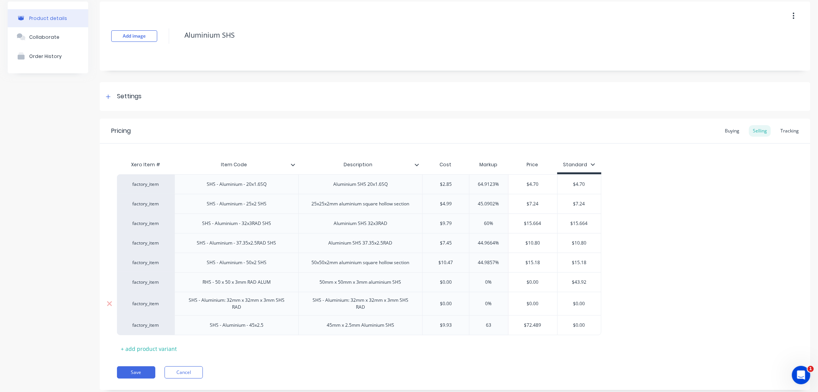
type textarea "x"
type input "6"
type textarea "x"
click at [588, 321] on div "$0.00" at bounding box center [579, 324] width 43 height 19
type input "60"
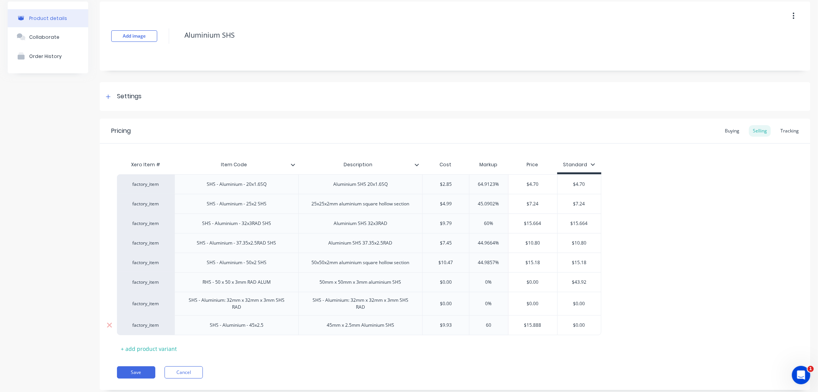
type input "$0.00"
drag, startPoint x: 591, startPoint y: 324, endPoint x: 554, endPoint y: 320, distance: 37.4
click at [554, 320] on div "factory_item SHS - Aluminium - 45x2.5 45mm x 2.5mm Aluminium SHS $9.93 9.93 60%…" at bounding box center [359, 325] width 485 height 20
type textarea "x"
type input "15"
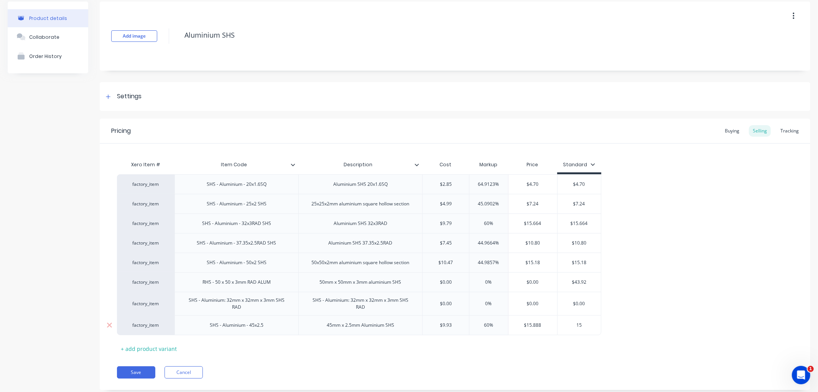
type textarea "x"
type input "15."
type textarea "x"
type input "15.8"
type textarea "x"
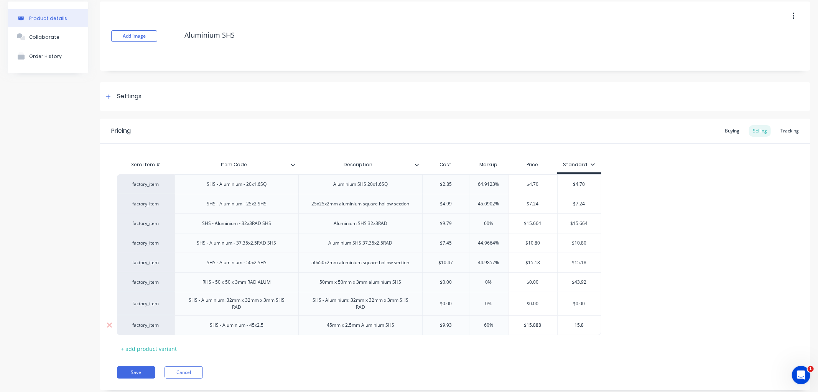
type input "15.88"
type textarea "x"
type input "15.888"
click at [463, 351] on div "Xero Item # Item Code Description Cost Markup Price Standard factory_item SHS -…" at bounding box center [455, 256] width 676 height 198
click at [139, 371] on button "Save" at bounding box center [136, 372] width 38 height 12
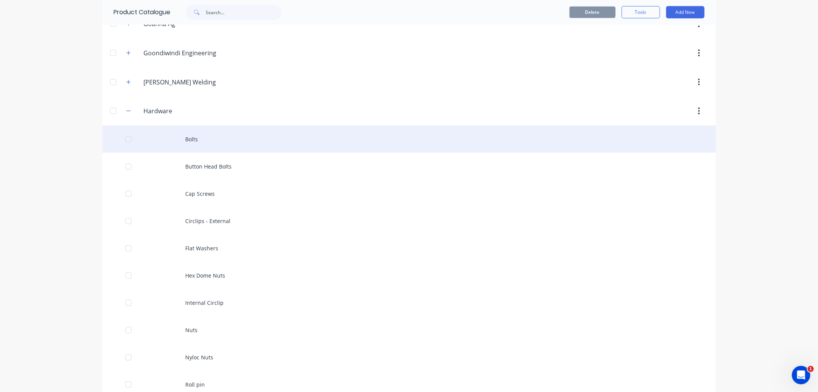
scroll to position [597, 0]
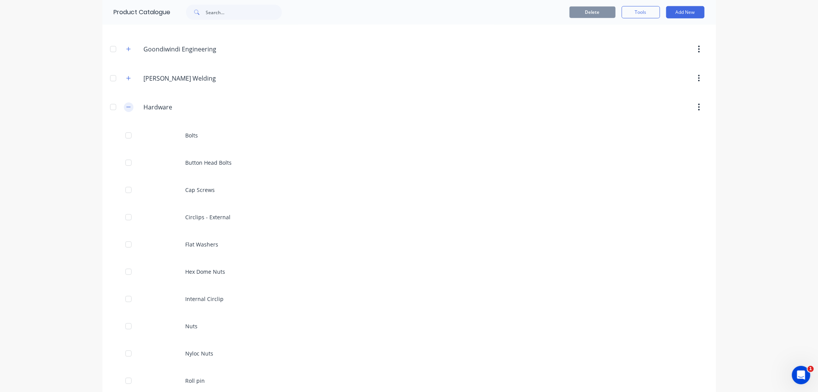
click at [126, 110] on icon "button" at bounding box center [128, 106] width 5 height 5
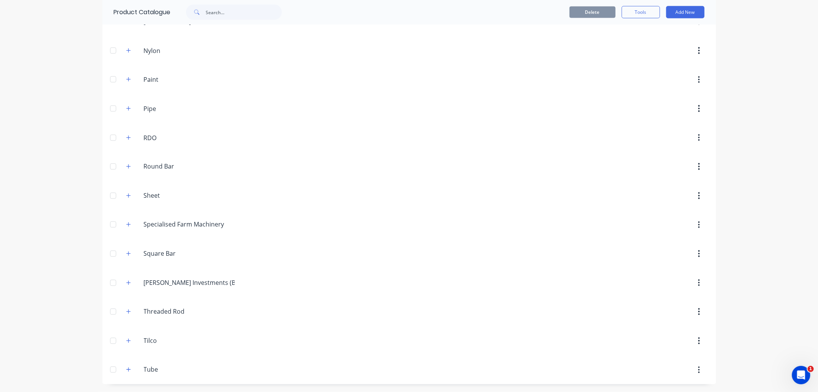
scroll to position [1084, 0]
click at [126, 371] on icon "button" at bounding box center [128, 370] width 4 height 4
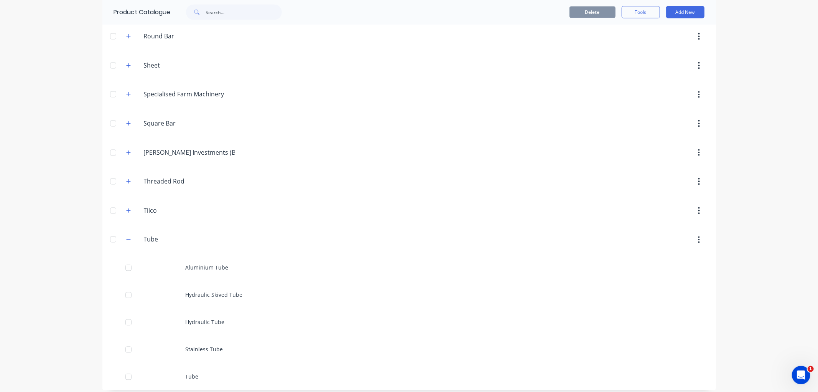
scroll to position [1221, 0]
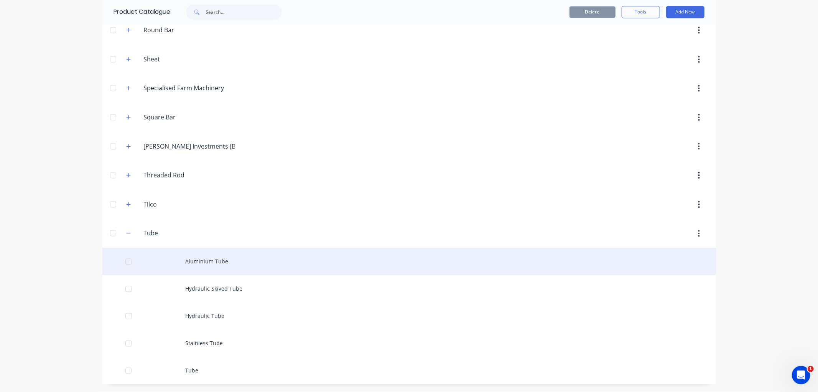
click at [205, 262] on div "Aluminium Tube" at bounding box center [409, 261] width 614 height 27
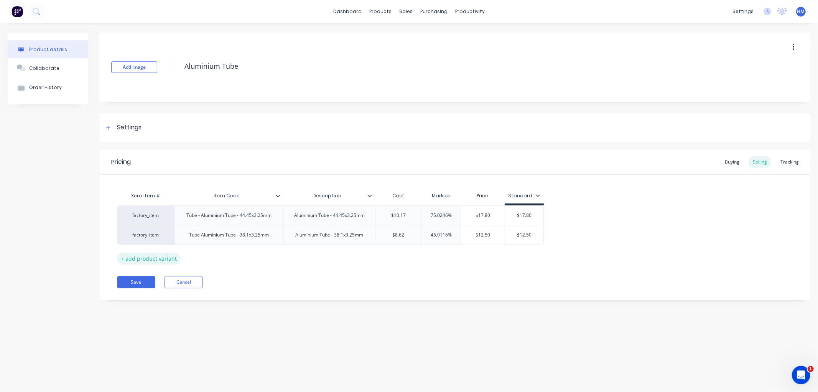
click at [149, 256] on div "+ add product variant" at bounding box center [149, 258] width 64 height 12
type textarea "x"
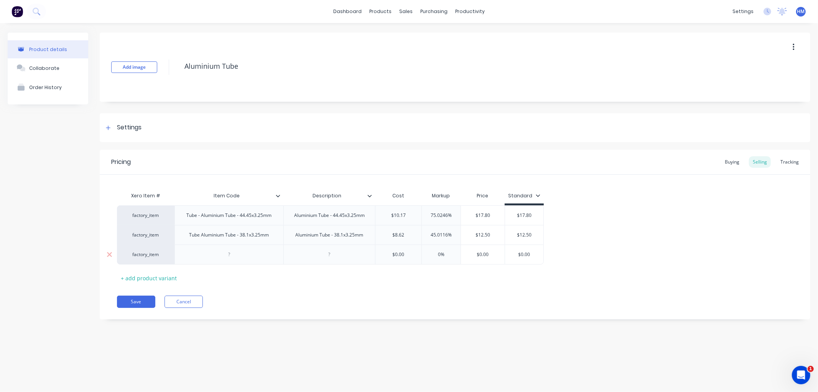
click at [234, 256] on div at bounding box center [229, 254] width 38 height 10
type textarea "x"
click at [329, 256] on div at bounding box center [329, 254] width 38 height 10
type textarea "x"
type input "$"
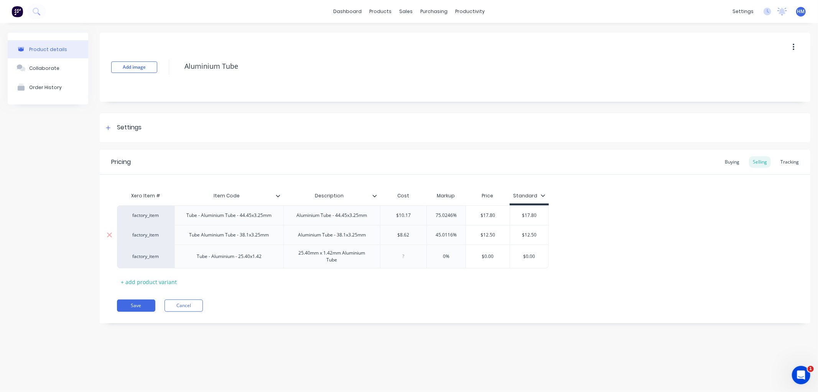
type textarea "x"
type input "5."
type textarea "x"
type input "5.9"
type textarea "x"
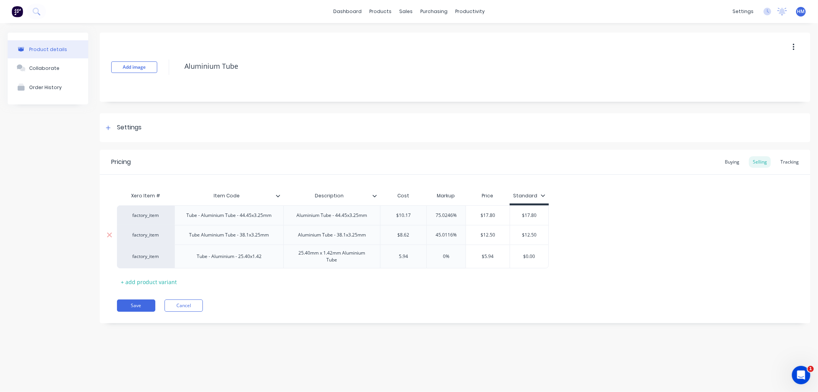
type input "5.94"
type input "0"
type textarea "x"
type input "6"
type textarea "x"
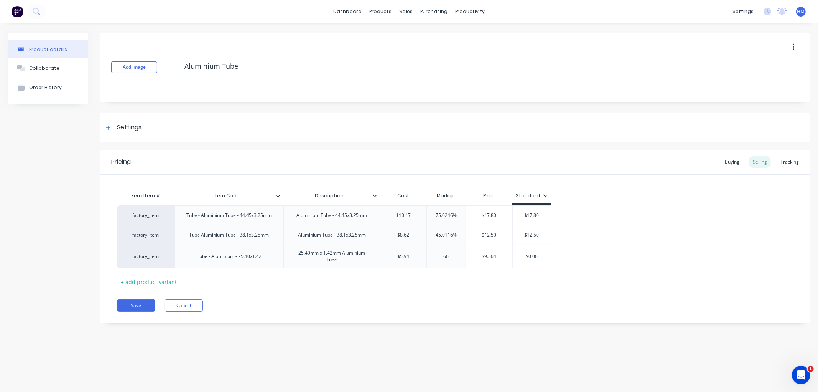
type input "60"
drag, startPoint x: 399, startPoint y: 306, endPoint x: 384, endPoint y: 307, distance: 15.0
click at [398, 306] on div "Save Cancel" at bounding box center [464, 305] width 694 height 12
click at [133, 304] on button "Save" at bounding box center [136, 305] width 38 height 12
type textarea "x"
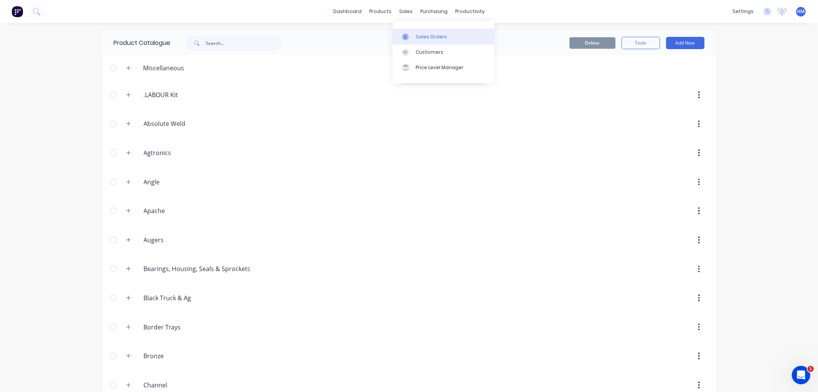
click at [429, 33] on div "Sales Orders" at bounding box center [431, 36] width 31 height 7
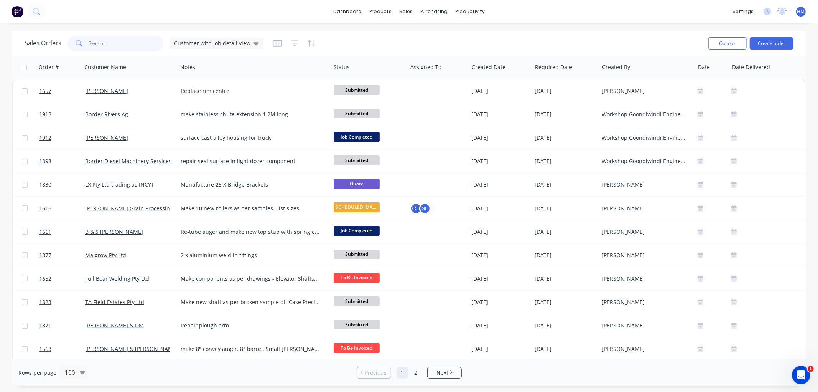
click at [124, 43] on input "text" at bounding box center [126, 43] width 75 height 15
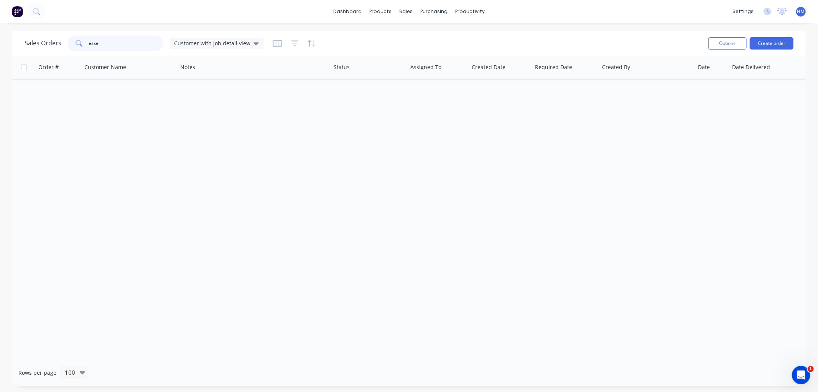
type input "esse"
click at [404, 35] on div "Product Catalogue" at bounding box center [415, 36] width 48 height 7
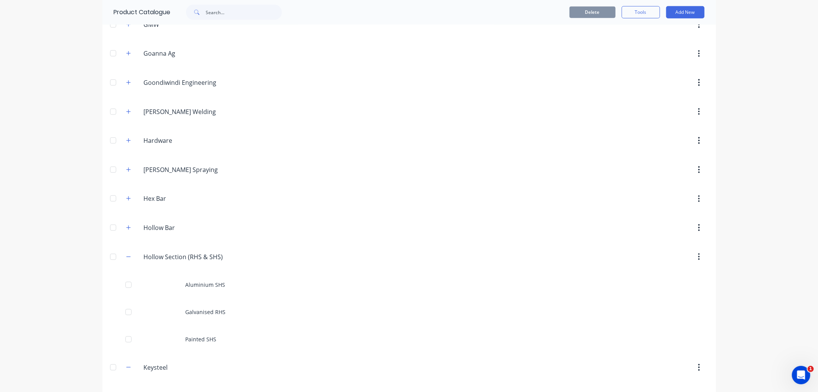
scroll to position [597, 0]
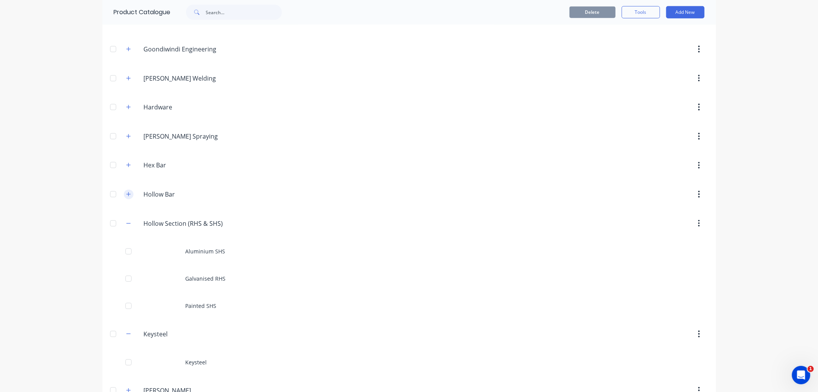
click at [128, 198] on button "button" at bounding box center [129, 195] width 10 height 10
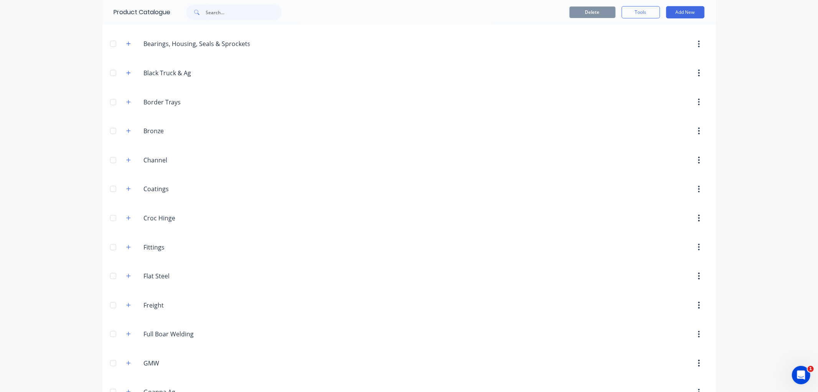
scroll to position [224, 0]
click at [124, 131] on button "button" at bounding box center [129, 132] width 10 height 10
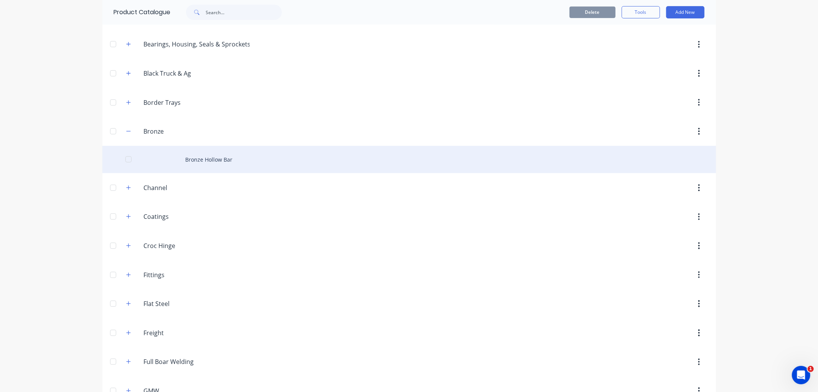
click at [206, 155] on div "Bronze Hollow Bar" at bounding box center [409, 159] width 614 height 27
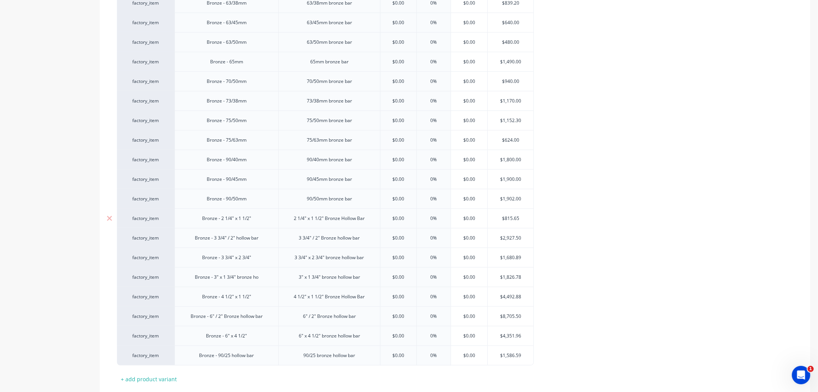
scroll to position [682, 0]
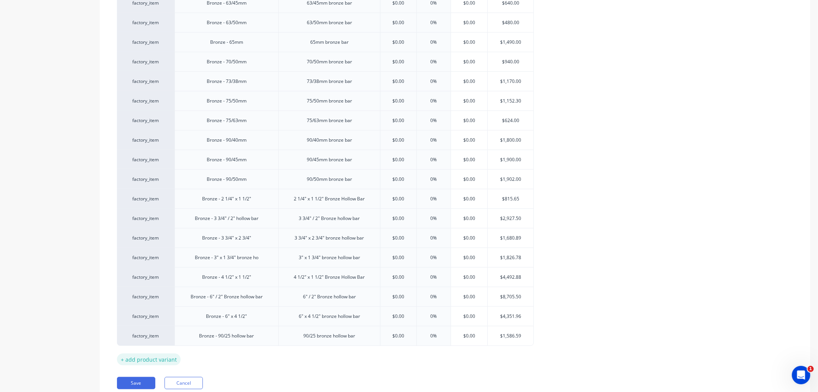
click at [158, 362] on div "+ add product variant" at bounding box center [149, 359] width 64 height 12
type textarea "x"
click at [224, 358] on div at bounding box center [227, 355] width 38 height 10
drag, startPoint x: 254, startPoint y: 358, endPoint x: 263, endPoint y: 356, distance: 8.9
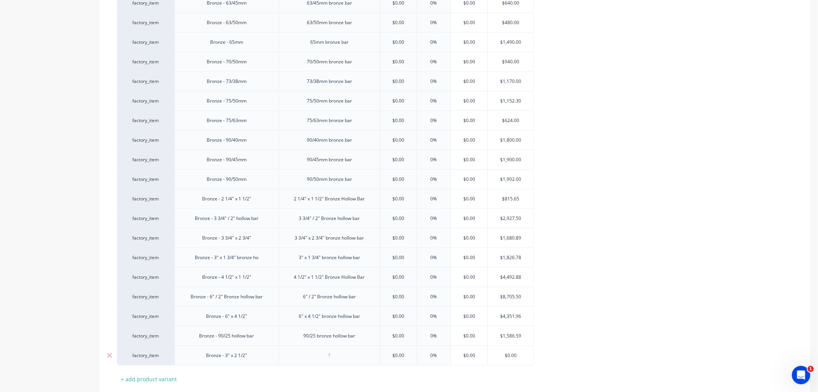
click at [221, 357] on div "Bronze - 3" x 2 1/2"" at bounding box center [226, 355] width 53 height 10
drag, startPoint x: 249, startPoint y: 356, endPoint x: 271, endPoint y: 356, distance: 21.9
click at [249, 356] on div "Bronze - 3" x 2 1/2"" at bounding box center [226, 355] width 53 height 10
drag, startPoint x: 226, startPoint y: 356, endPoint x: 250, endPoint y: 357, distance: 24.2
click at [250, 357] on div "Bronze - 3" x 2 1/2"" at bounding box center [226, 355] width 53 height 10
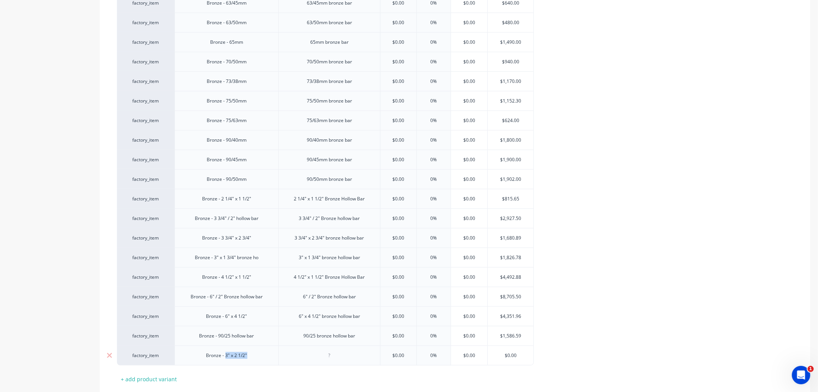
copy div "3" x 2 1/2""
click at [322, 355] on div at bounding box center [329, 355] width 38 height 10
type textarea "x"
paste div
type input "$0.00"
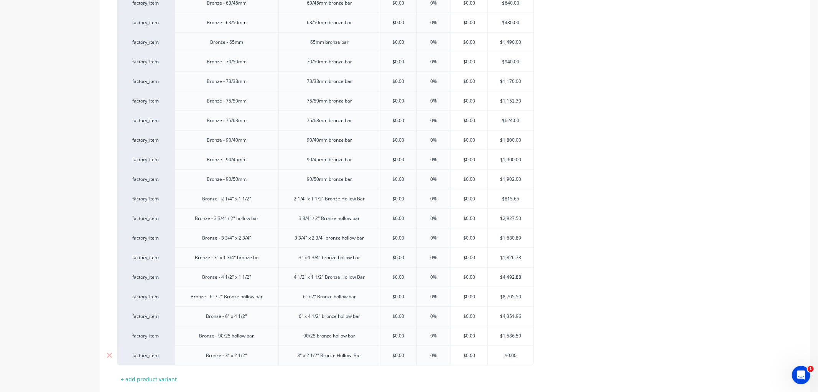
type textarea "x"
drag, startPoint x: 411, startPoint y: 357, endPoint x: 380, endPoint y: 357, distance: 30.7
click at [380, 357] on input "$0.00" at bounding box center [398, 355] width 38 height 7
type input "3"
type textarea "x"
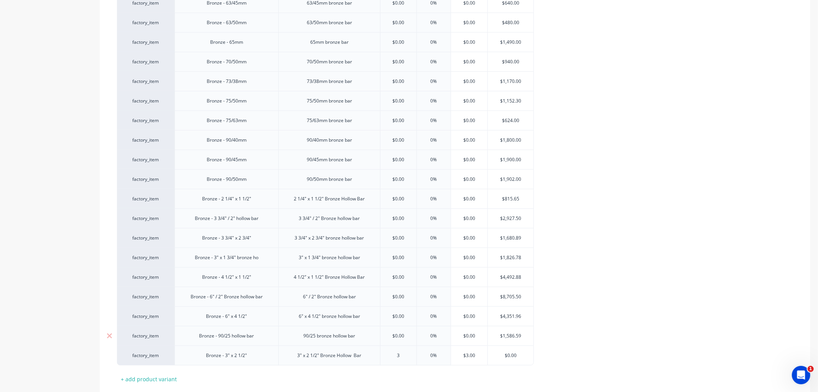
type input "37"
type textarea "x"
type input "375"
type textarea "x"
type input "375.9"
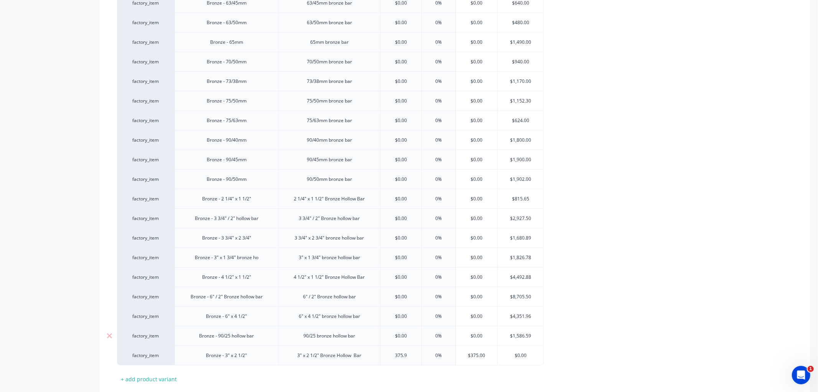
type textarea "x"
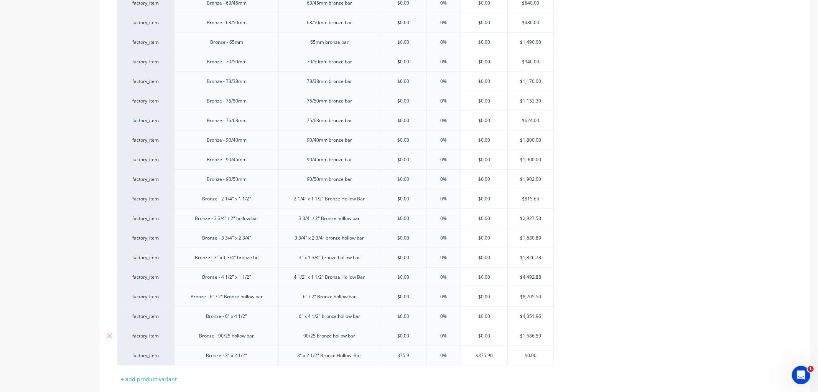
type input "375.93"
type textarea "x"
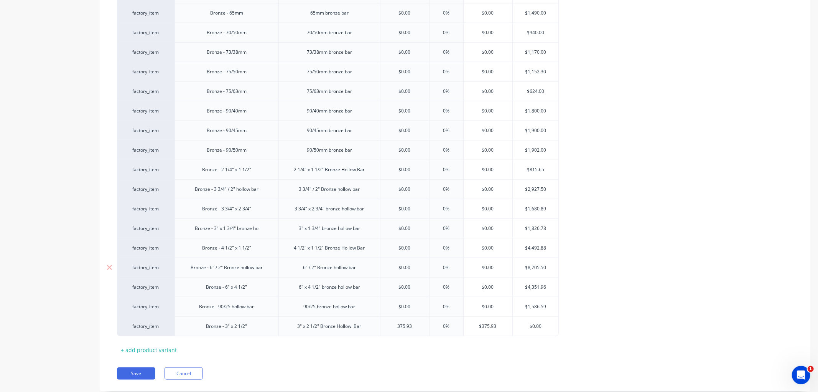
scroll to position [724, 0]
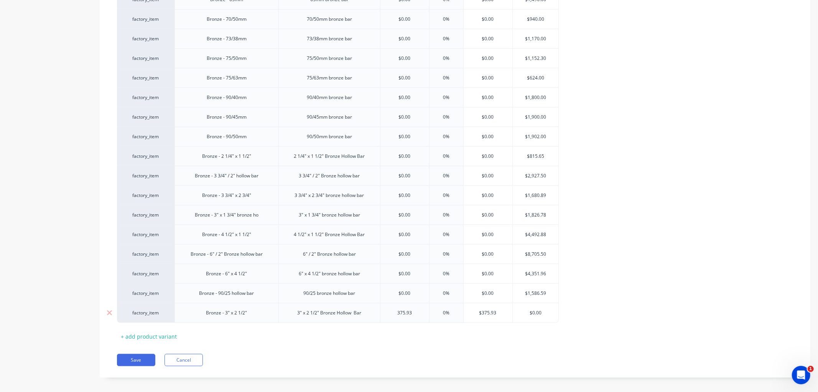
type input "375.93"
type input "0%"
click at [439, 313] on input "0%" at bounding box center [446, 312] width 38 height 7
drag, startPoint x: 439, startPoint y: 314, endPoint x: 447, endPoint y: 314, distance: 8.8
click at [447, 314] on input "0%" at bounding box center [446, 312] width 38 height 7
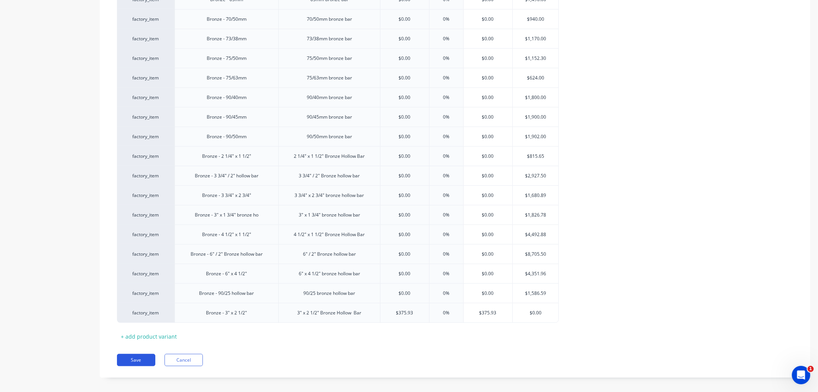
click at [141, 361] on button "Save" at bounding box center [136, 360] width 38 height 12
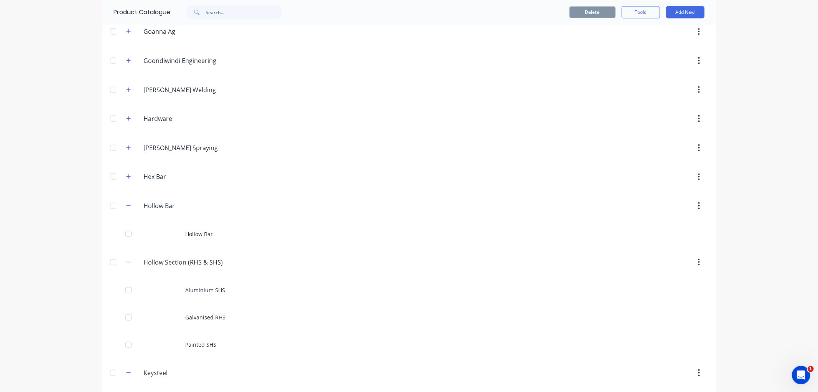
scroll to position [639, 0]
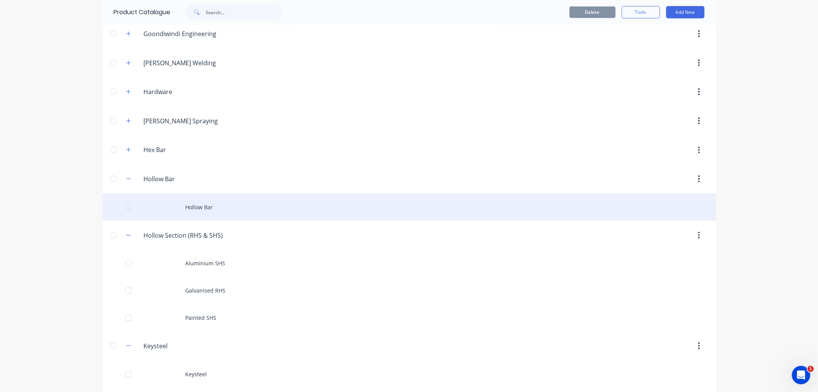
click at [204, 206] on div "Hollow Bar" at bounding box center [409, 206] width 614 height 27
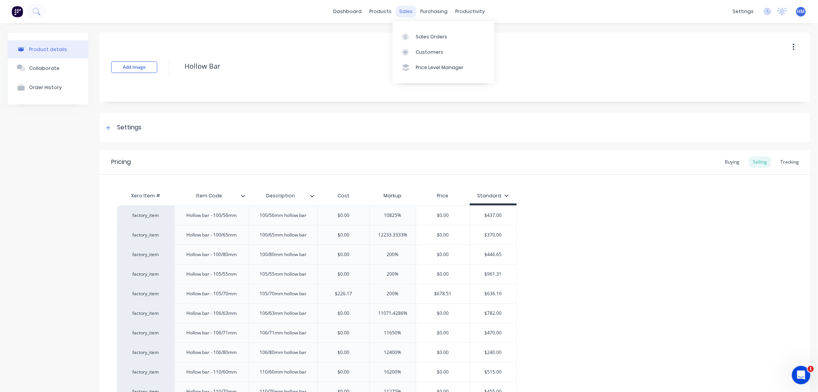
click at [403, 10] on div "sales" at bounding box center [406, 12] width 21 height 12
click at [380, 9] on div "products" at bounding box center [381, 12] width 30 height 12
click at [398, 31] on link "Product Catalogue" at bounding box center [416, 36] width 102 height 15
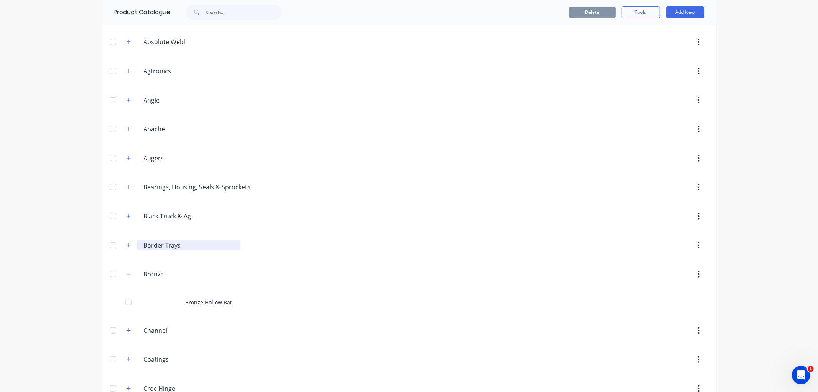
scroll to position [85, 0]
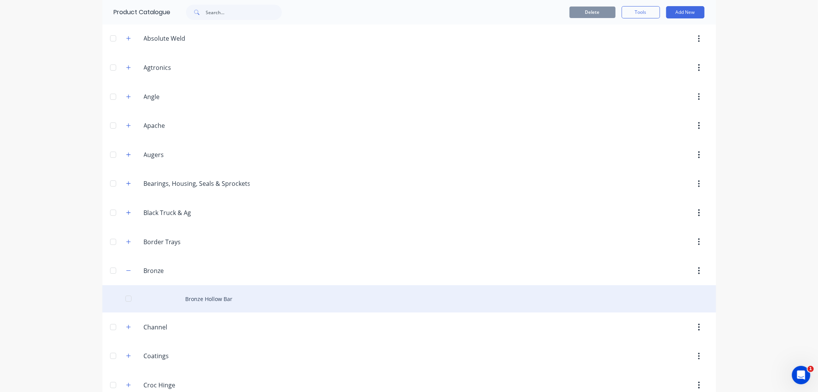
click at [205, 294] on div "Bronze Hollow Bar" at bounding box center [409, 298] width 614 height 27
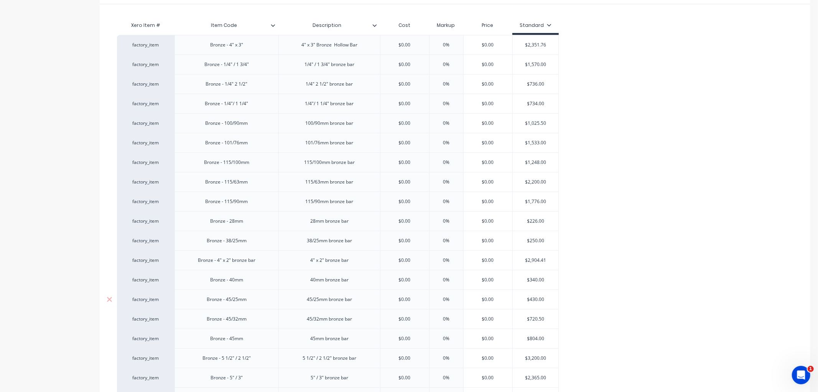
type textarea "x"
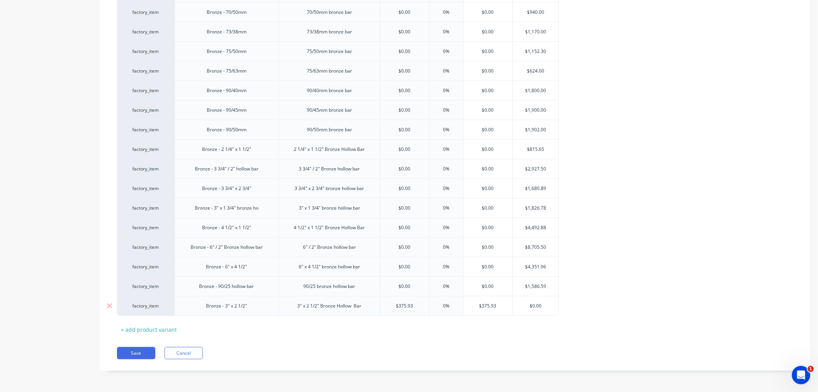
scroll to position [733, 0]
click at [443, 304] on input "0%" at bounding box center [446, 305] width 38 height 7
type input "20%"
type textarea "x"
type input "2000%"
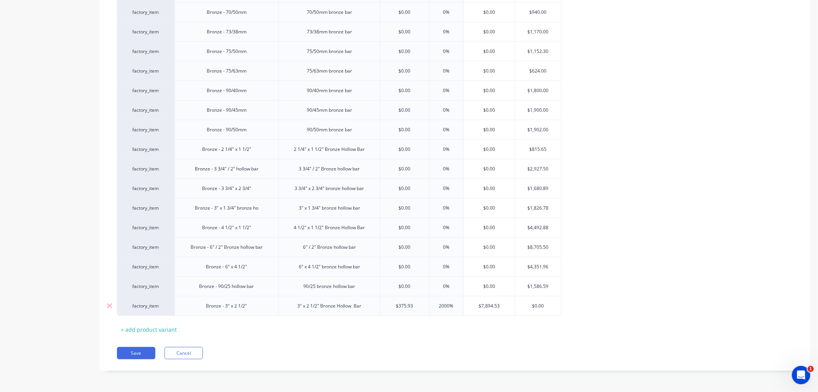
type textarea "x"
type input "200%"
type textarea "x"
type input "200%"
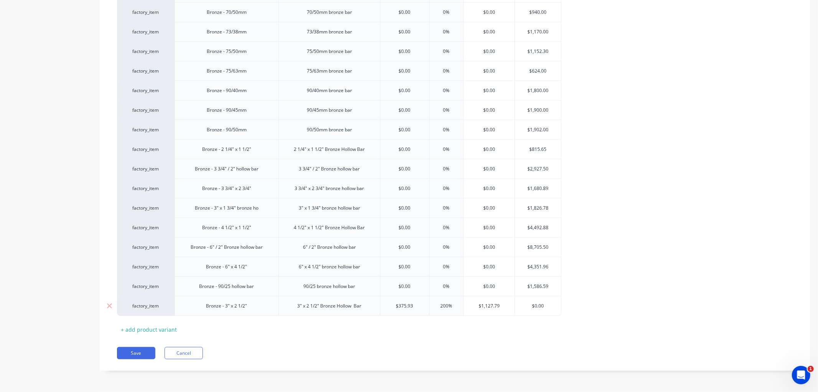
drag, startPoint x: 542, startPoint y: 308, endPoint x: 506, endPoint y: 308, distance: 36.1
click at [506, 308] on div "factory_item Bronze - 3" x 2 1/2" 3" x 2 1/2" Bronze Hollow Bar $375.93 200% 20…" at bounding box center [339, 306] width 445 height 20
type input "1"
type textarea "x"
type input "112"
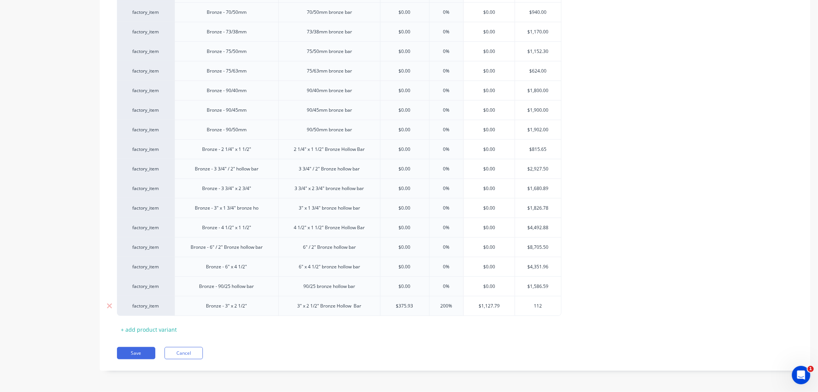
type textarea "x"
type input "1127"
type textarea "x"
type input "1127.7"
type textarea "x"
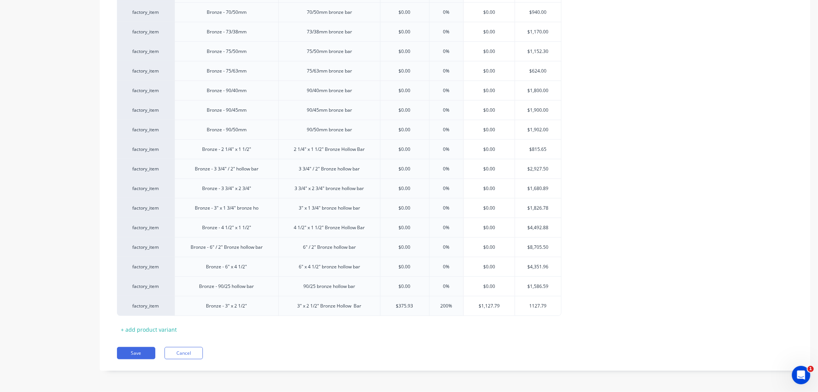
type input "1127.79"
click at [129, 354] on button "Save" at bounding box center [136, 353] width 38 height 12
type textarea "x"
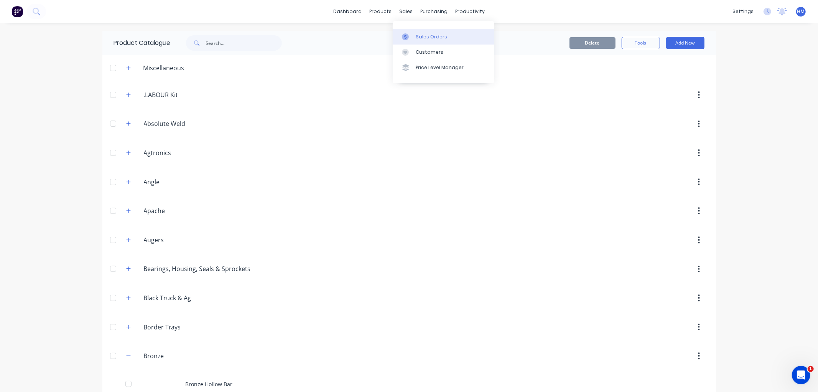
click at [426, 33] on div "Sales Orders" at bounding box center [431, 36] width 31 height 7
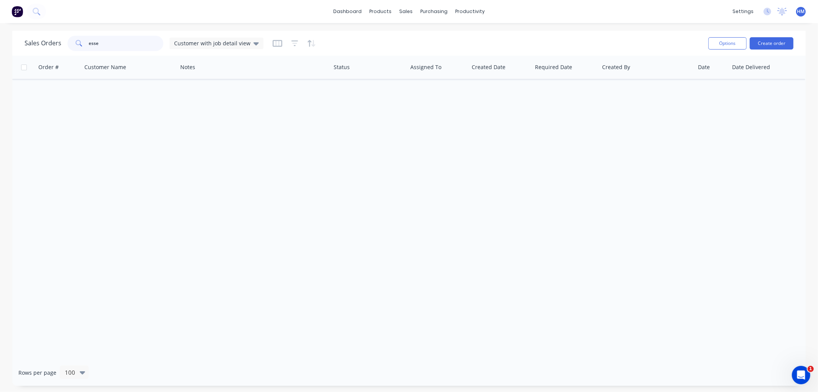
drag, startPoint x: 133, startPoint y: 46, endPoint x: -2, endPoint y: 44, distance: 134.7
click at [0, 44] on html "dashboard products sales purchasing productivity dashboard products Product Cat…" at bounding box center [409, 196] width 818 height 392
type input "="
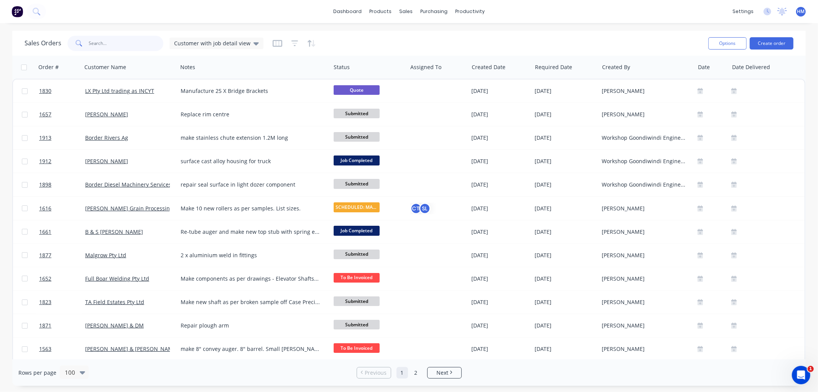
click at [113, 40] on input "text" at bounding box center [126, 43] width 75 height 15
click at [121, 41] on input "text" at bounding box center [126, 43] width 75 height 15
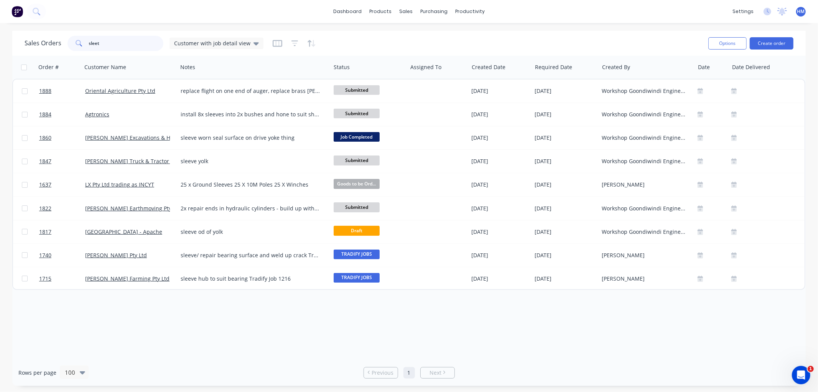
type input "[PERSON_NAME]"
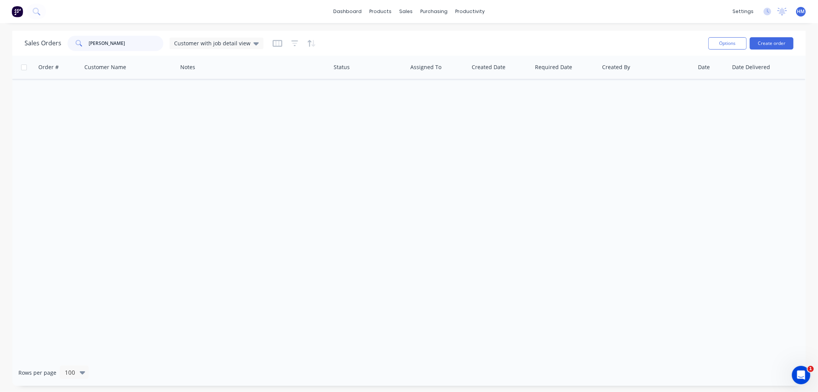
drag, startPoint x: 109, startPoint y: 43, endPoint x: 32, endPoint y: 41, distance: 76.4
click at [32, 41] on div "Sales Orders [PERSON_NAME] Customer with job detail view" at bounding box center [144, 43] width 239 height 15
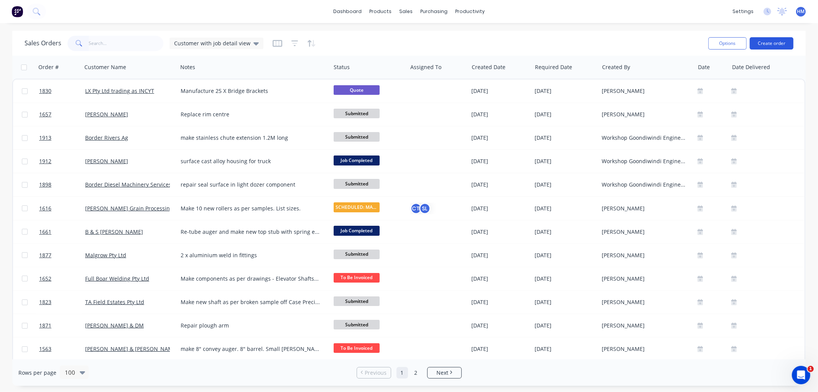
click at [780, 43] on button "Create order" at bounding box center [772, 43] width 44 height 12
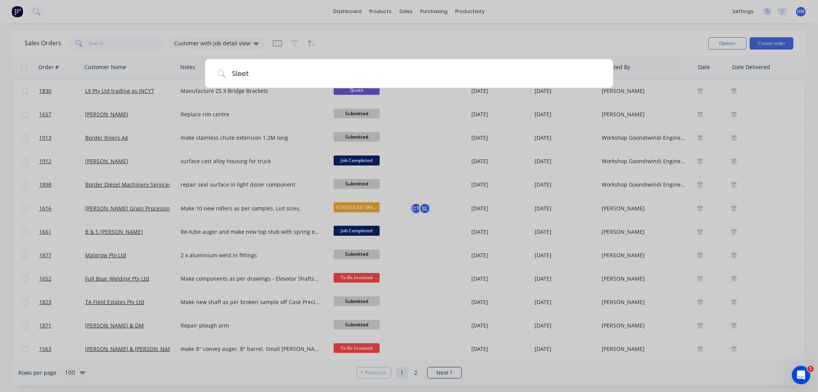
type input "[PERSON_NAME]"
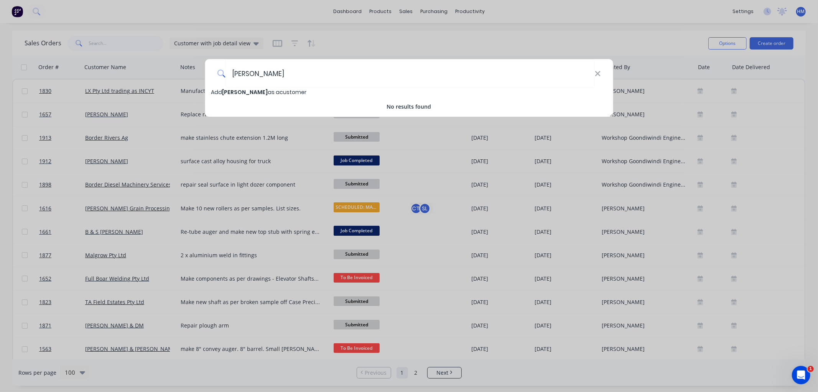
drag, startPoint x: 256, startPoint y: 74, endPoint x: 206, endPoint y: 75, distance: 49.9
click at [206, 75] on div "[PERSON_NAME]" at bounding box center [409, 73] width 409 height 29
type input "[PERSON_NAME]"
click at [227, 92] on span "[PERSON_NAME]" at bounding box center [245, 92] width 46 height 8
select select "AU"
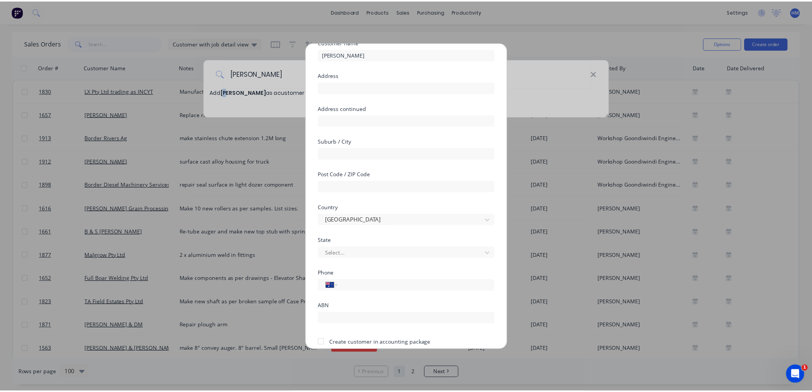
scroll to position [67, 0]
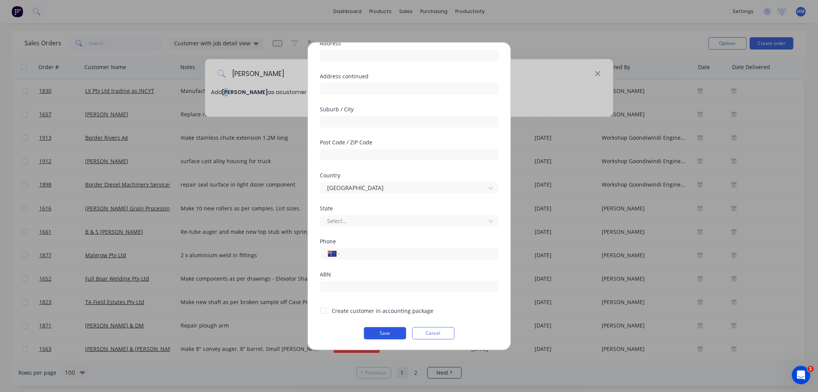
click at [376, 333] on button "Save" at bounding box center [385, 333] width 42 height 12
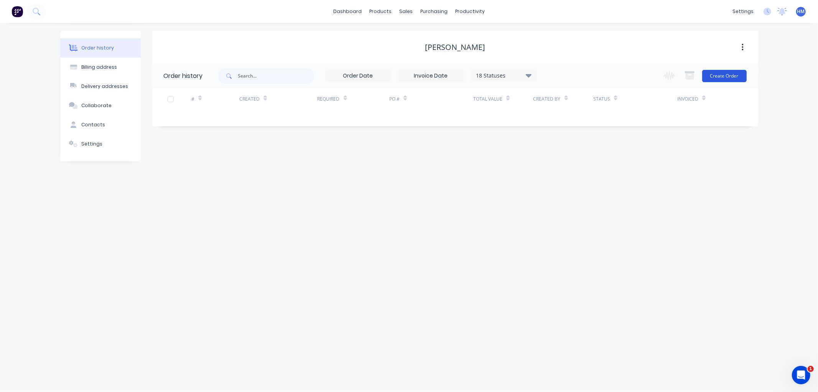
click at [726, 78] on button "Create Order" at bounding box center [725, 76] width 45 height 12
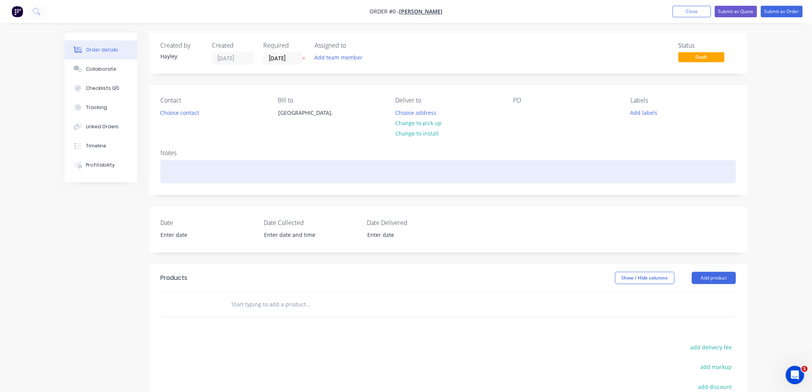
click at [185, 168] on div at bounding box center [448, 171] width 576 height 23
click at [185, 169] on div "Hydraulicf ram rod" at bounding box center [448, 171] width 576 height 23
drag, startPoint x: 193, startPoint y: 172, endPoint x: 218, endPoint y: 169, distance: 25.5
click at [192, 172] on div "Hydraulicf ram rod" at bounding box center [448, 171] width 576 height 23
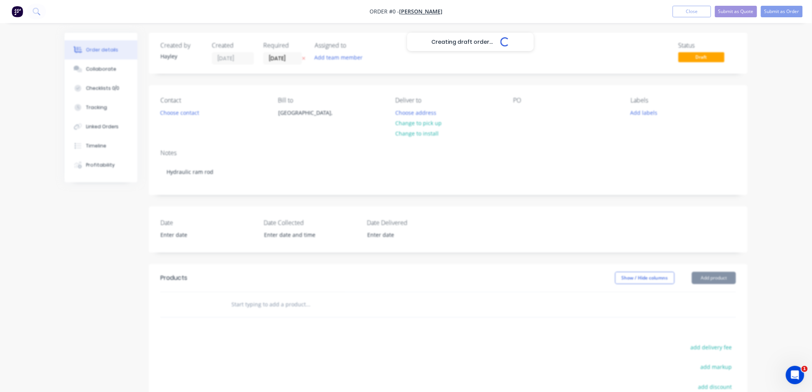
drag, startPoint x: 263, startPoint y: 302, endPoint x: 277, endPoint y: 302, distance: 14.6
click at [263, 302] on div "Creating draft order... Loading... Order details Collaborate Checklists 0/0 Tra…" at bounding box center [406, 273] width 698 height 480
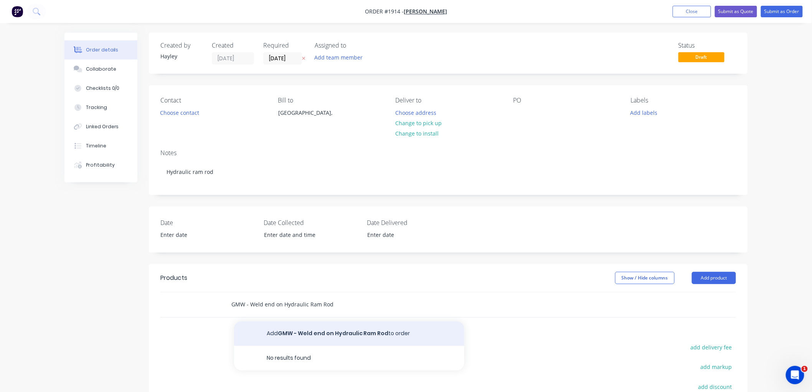
type input "GMW - Weld end on Hydraulic Ram Rod"
click at [323, 329] on button "Add GMW - Weld end on Hydraulic Ram Rod to order" at bounding box center [349, 333] width 230 height 25
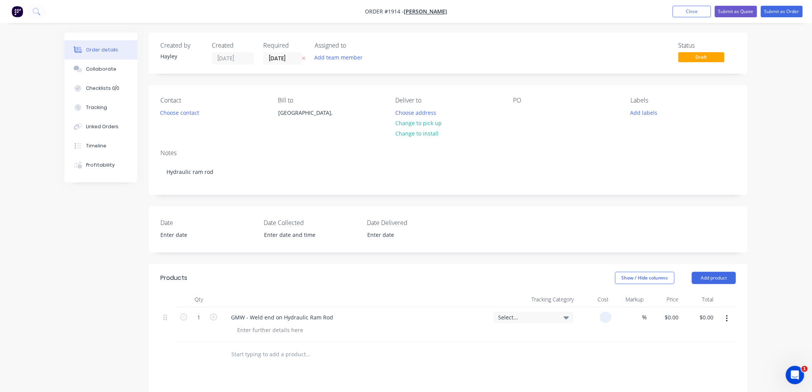
click at [606, 315] on input at bounding box center [607, 317] width 9 height 11
type input "$520.00"
type input "20"
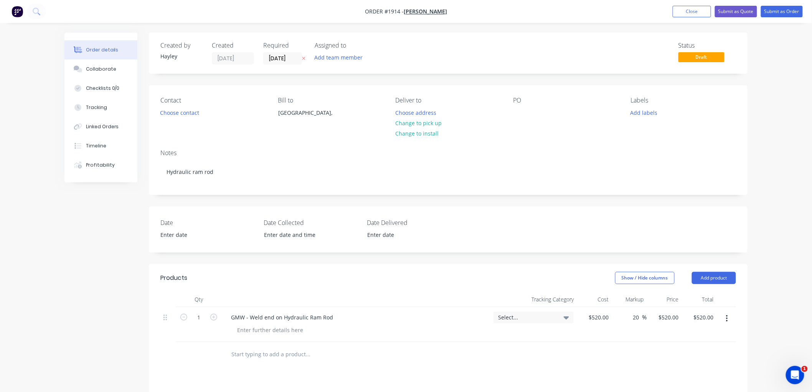
type input "624"
type input "$624.00"
type input "624"
click at [775, 11] on button "Submit as Order" at bounding box center [782, 12] width 42 height 12
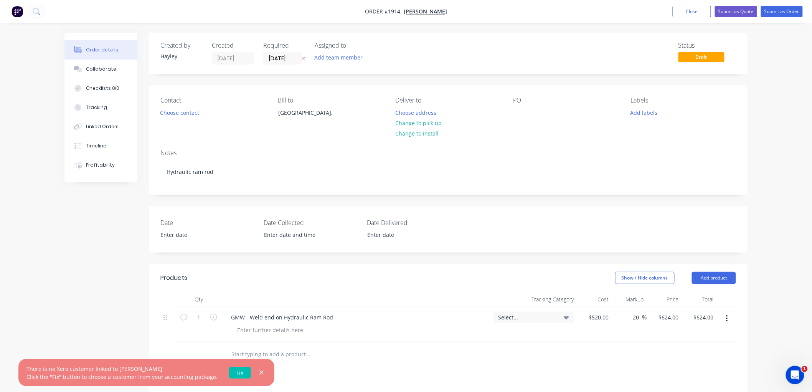
click at [237, 370] on link "Fix" at bounding box center [240, 373] width 22 height 12
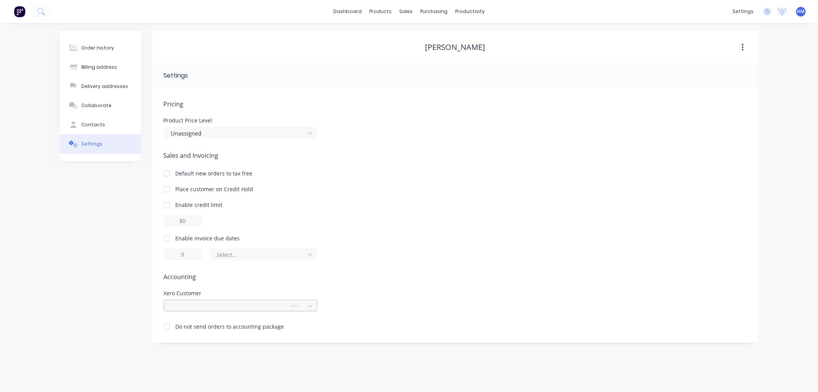
click at [203, 308] on div at bounding box center [227, 306] width 115 height 10
type input "slee"
click at [206, 321] on div "CS Sleeth Pty Ltd" at bounding box center [240, 323] width 153 height 14
drag, startPoint x: 170, startPoint y: 238, endPoint x: 174, endPoint y: 238, distance: 4.2
click at [170, 237] on div at bounding box center [166, 238] width 15 height 15
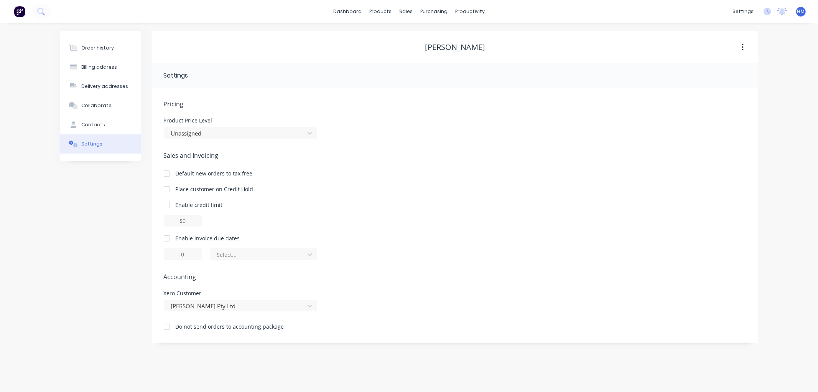
type input "1"
click at [167, 239] on div at bounding box center [166, 238] width 15 height 15
click at [168, 240] on div at bounding box center [166, 238] width 15 height 15
drag, startPoint x: 191, startPoint y: 251, endPoint x: 168, endPoint y: 252, distance: 23.1
click at [168, 252] on input "1" at bounding box center [183, 254] width 38 height 12
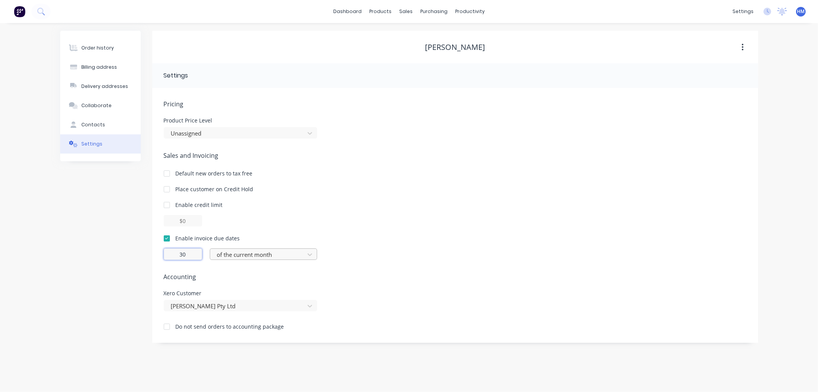
type input "30"
drag, startPoint x: 217, startPoint y: 253, endPoint x: 226, endPoint y: 254, distance: 8.5
click at [217, 254] on input "text" at bounding box center [217, 255] width 2 height 8
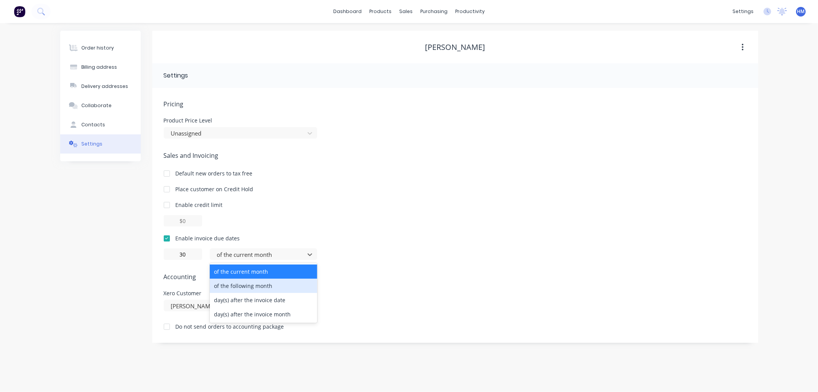
click at [274, 286] on div "of the following month" at bounding box center [263, 286] width 107 height 14
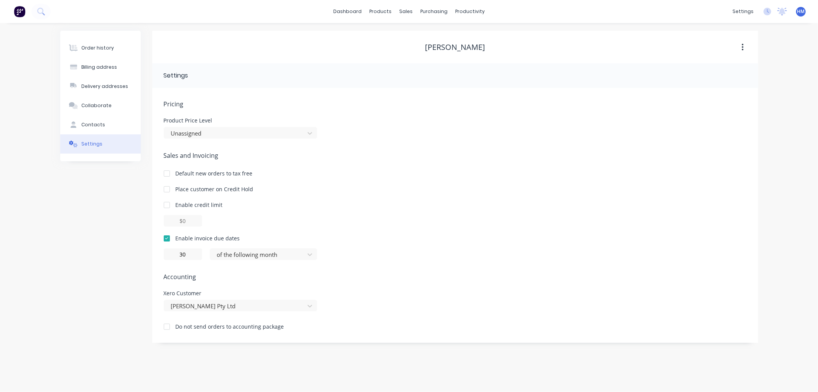
click at [392, 221] on div at bounding box center [455, 221] width 583 height 12
click at [228, 305] on div at bounding box center [235, 306] width 130 height 10
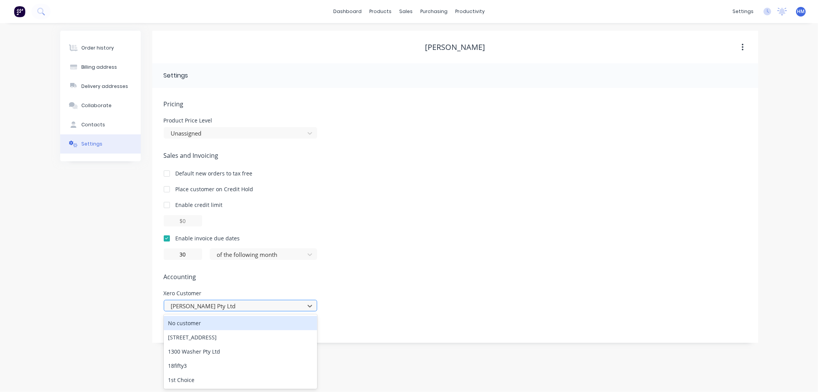
click at [228, 305] on div at bounding box center [235, 306] width 130 height 10
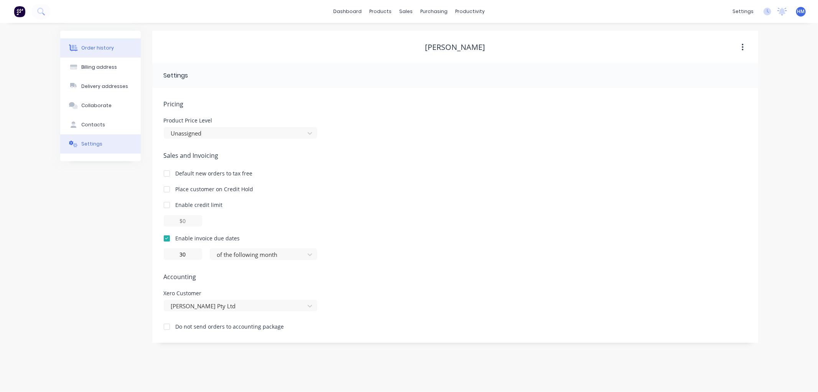
click at [106, 44] on button "Order history" at bounding box center [100, 47] width 81 height 19
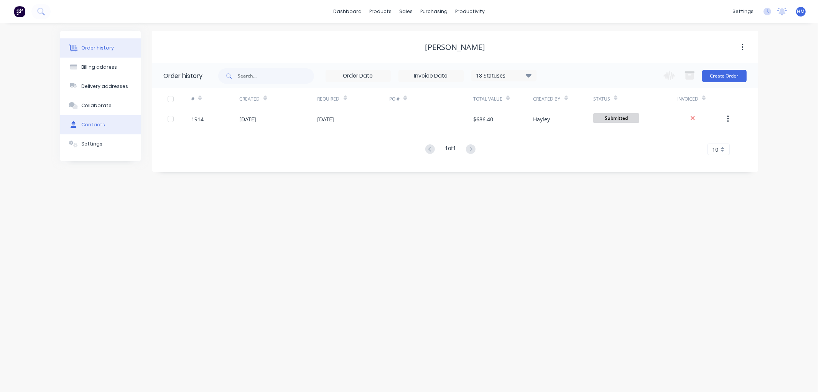
click at [95, 119] on button "Contacts" at bounding box center [100, 124] width 81 height 19
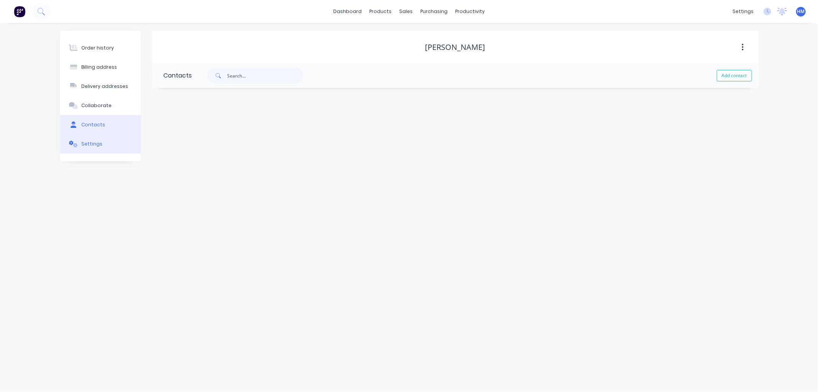
click at [96, 144] on div "Settings" at bounding box center [91, 143] width 21 height 7
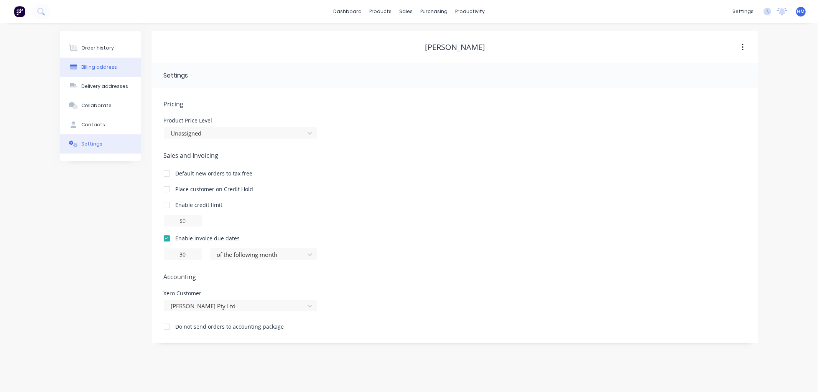
click at [101, 67] on div "Billing address" at bounding box center [99, 67] width 36 height 7
select select "AU"
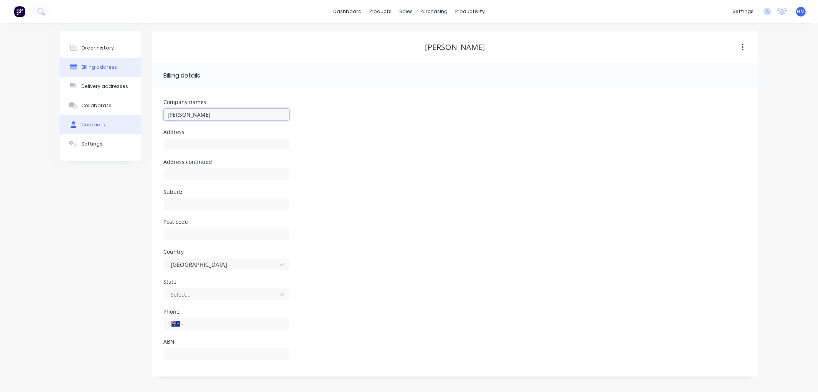
drag, startPoint x: 221, startPoint y: 110, endPoint x: 77, endPoint y: 116, distance: 144.0
click at [77, 116] on div "Order history Billing address Delivery addresses Collaborate Contacts Settings …" at bounding box center [409, 204] width 698 height 346
type input "CS Sleeth Pty Ltd"
click at [101, 45] on div "Order history" at bounding box center [97, 48] width 33 height 7
